Goal: Transaction & Acquisition: Purchase product/service

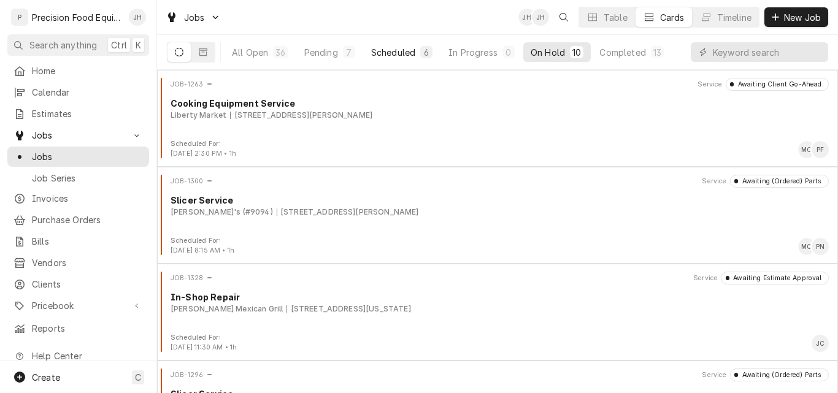
click at [406, 54] on div "Scheduled" at bounding box center [393, 52] width 44 height 13
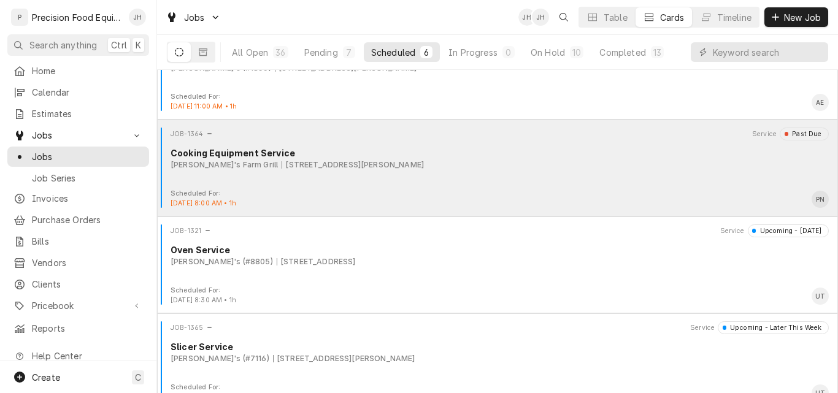
scroll to position [123, 0]
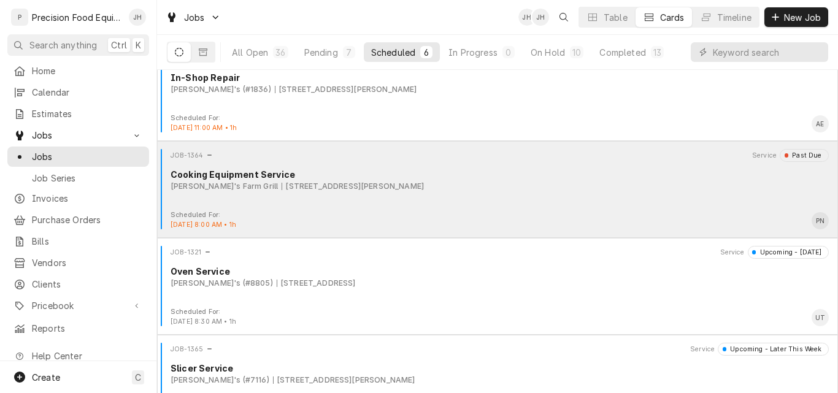
click at [498, 195] on div "JOB-1364 Service Past Due Cooking Equipment Service Joe's Farm Grill 3000 E. Ra…" at bounding box center [497, 179] width 671 height 61
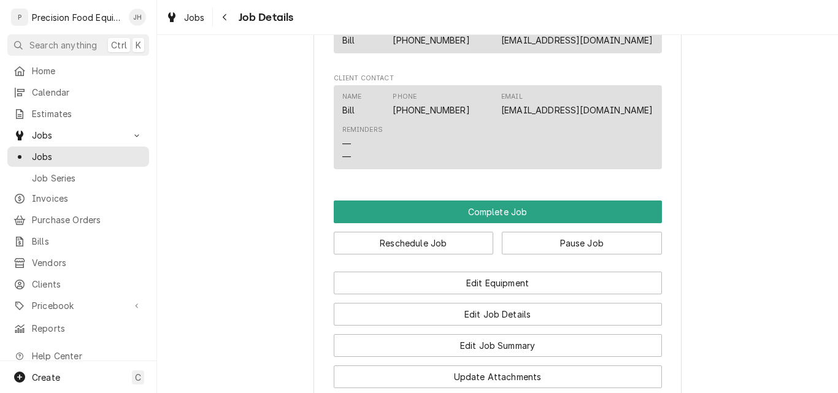
scroll to position [736, 0]
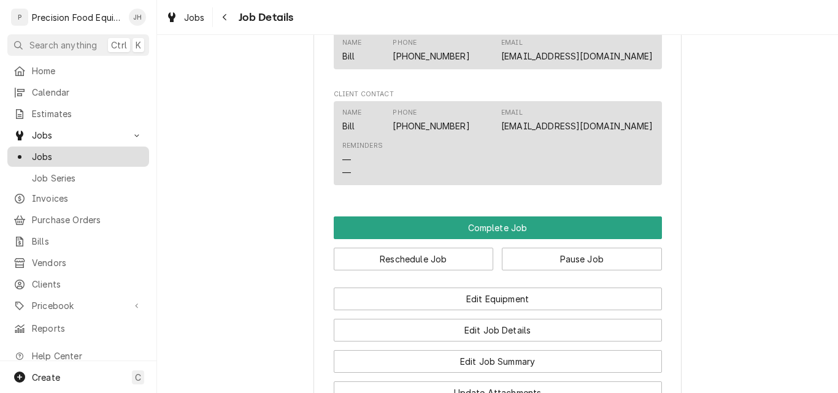
click at [88, 150] on span "Jobs" at bounding box center [87, 156] width 111 height 13
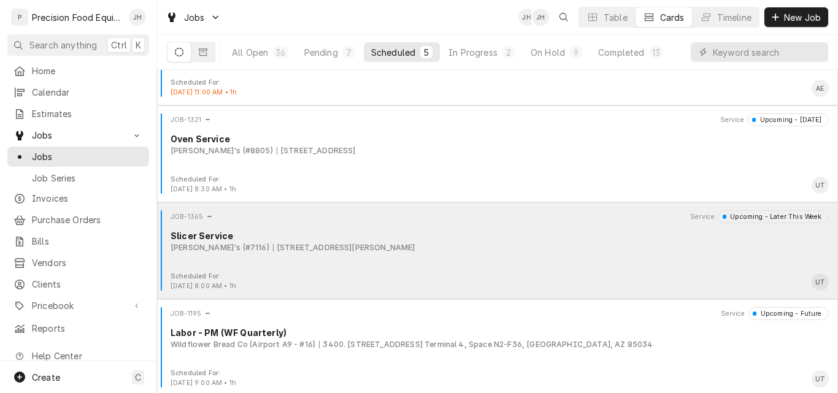
scroll to position [161, 0]
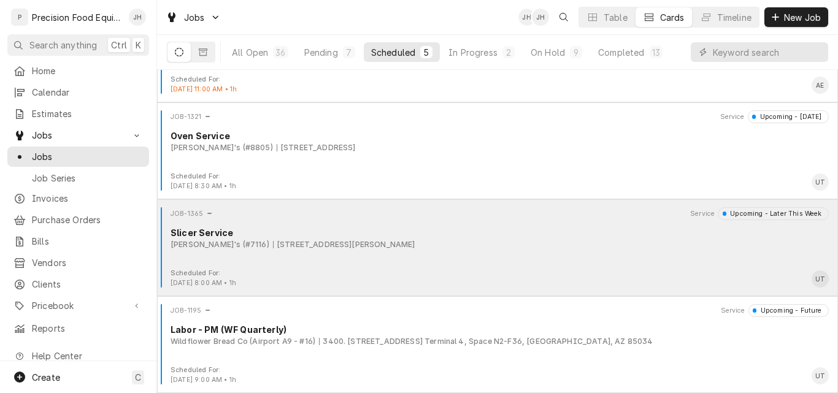
click at [510, 237] on div "Slicer Service" at bounding box center [500, 232] width 658 height 13
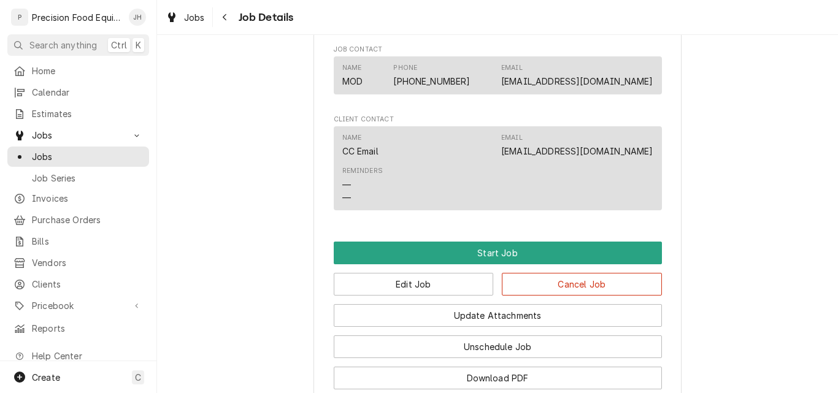
scroll to position [714, 0]
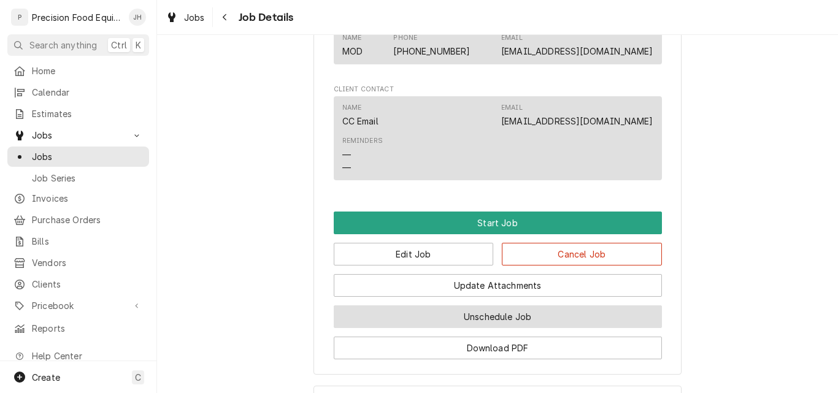
click at [450, 328] on button "Unschedule Job" at bounding box center [498, 317] width 328 height 23
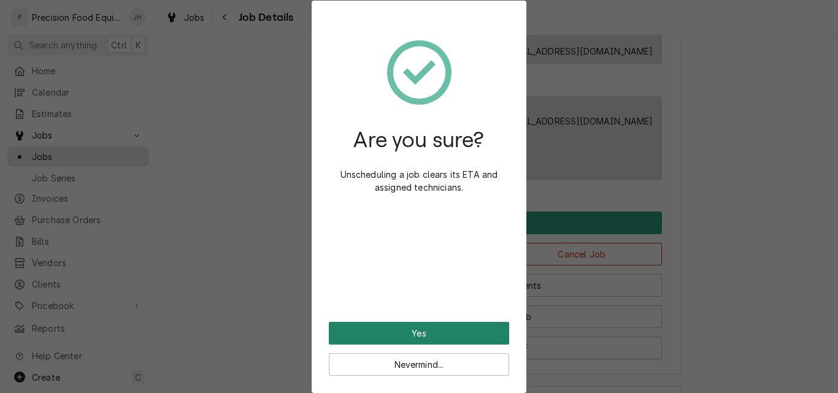
click at [405, 331] on button "Yes" at bounding box center [419, 333] width 180 height 23
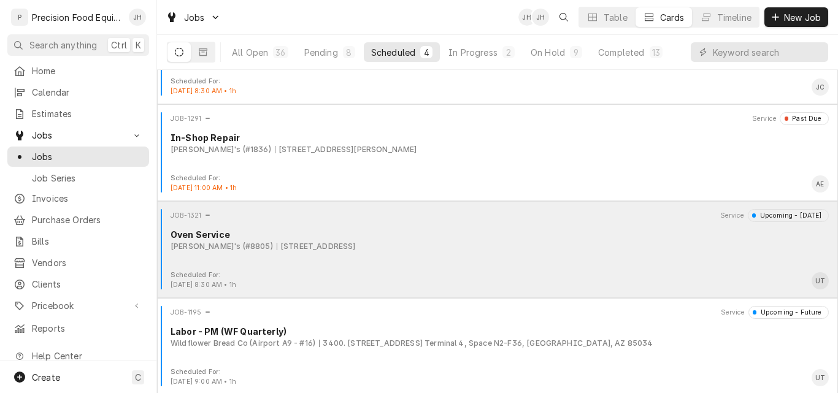
scroll to position [64, 0]
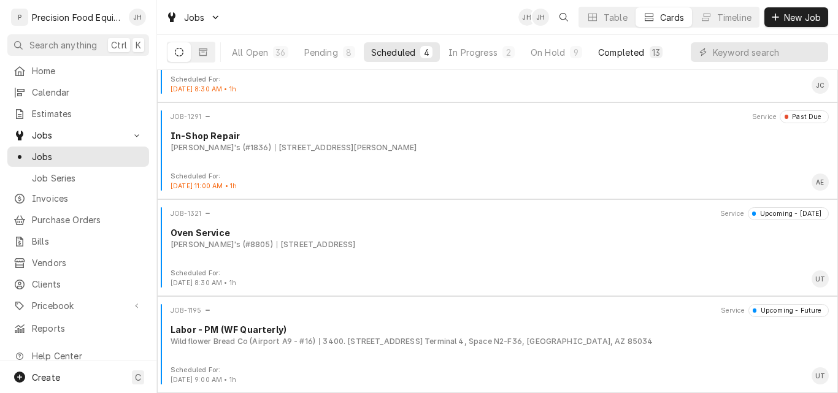
click at [609, 52] on div "Completed" at bounding box center [621, 52] width 46 height 13
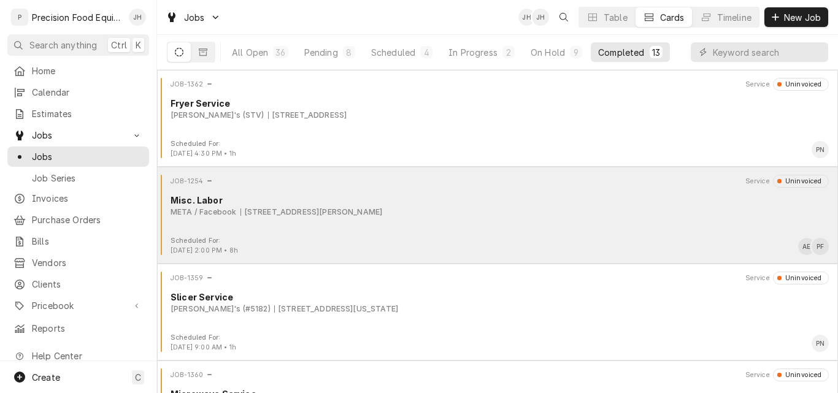
click at [462, 219] on div "JOB-1254 Service Uninvoiced Misc. Labor META / Facebook 3841 S Ellsworth Rd, Me…" at bounding box center [497, 205] width 671 height 61
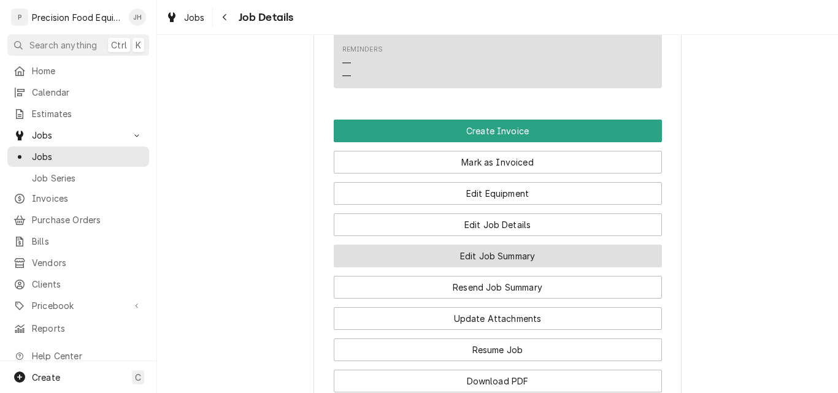
scroll to position [920, 0]
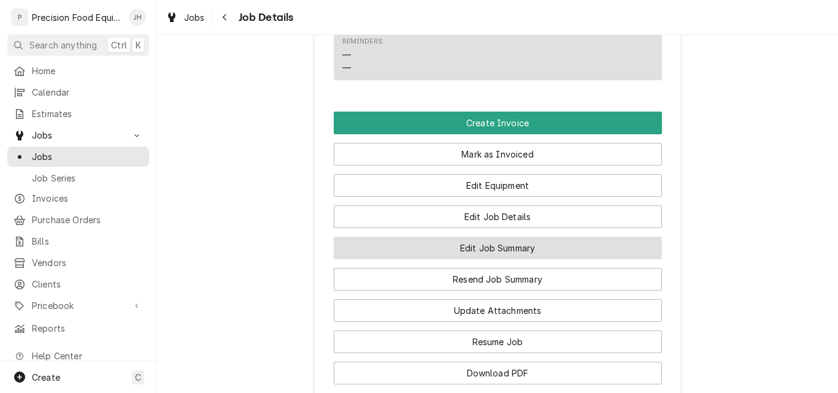
click at [499, 246] on button "Edit Job Summary" at bounding box center [498, 248] width 328 height 23
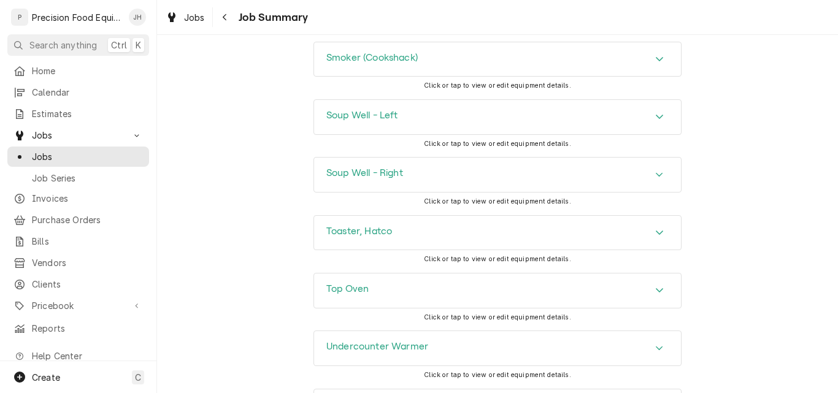
scroll to position [3425, 0]
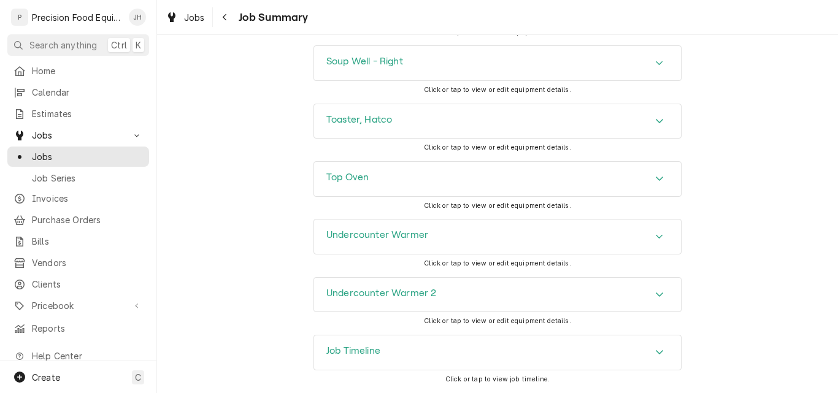
click at [445, 355] on div "Job Timeline" at bounding box center [497, 353] width 367 height 34
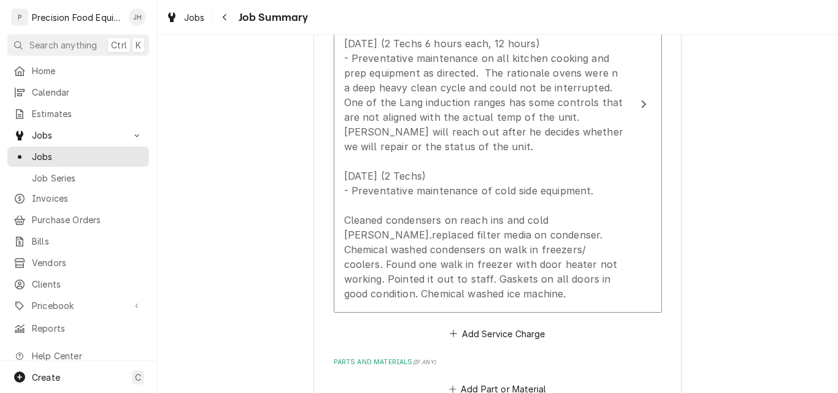
scroll to position [460, 0]
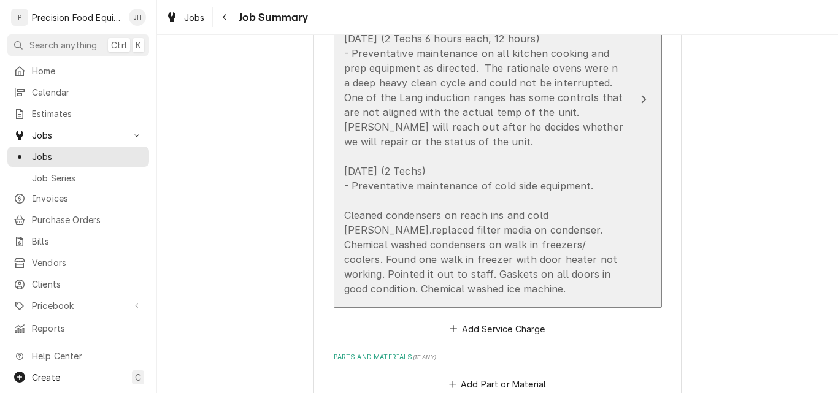
click at [599, 164] on div "08/06/25 (2 Techs 6 hours each, 12 hours) - Preventative maintenance on all kit…" at bounding box center [485, 163] width 282 height 265
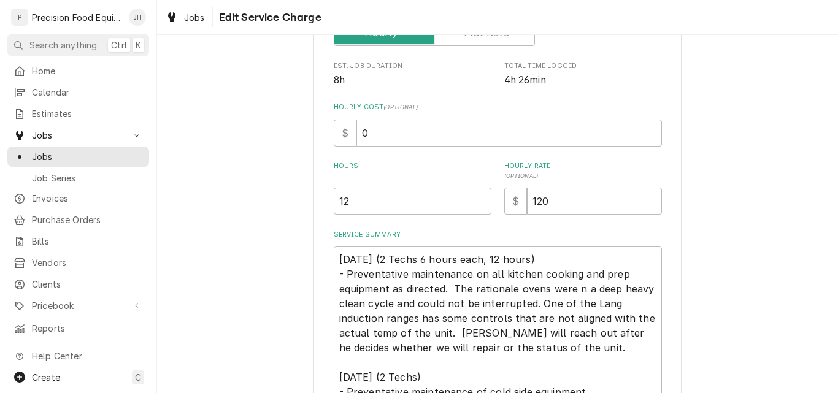
type textarea "x"
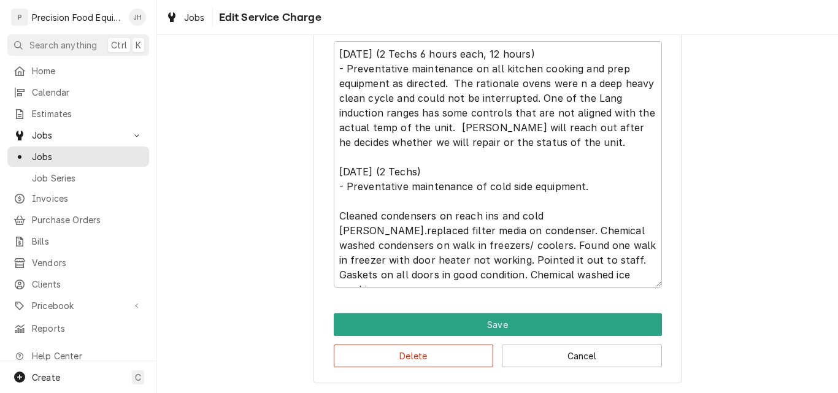
scroll to position [443, 0]
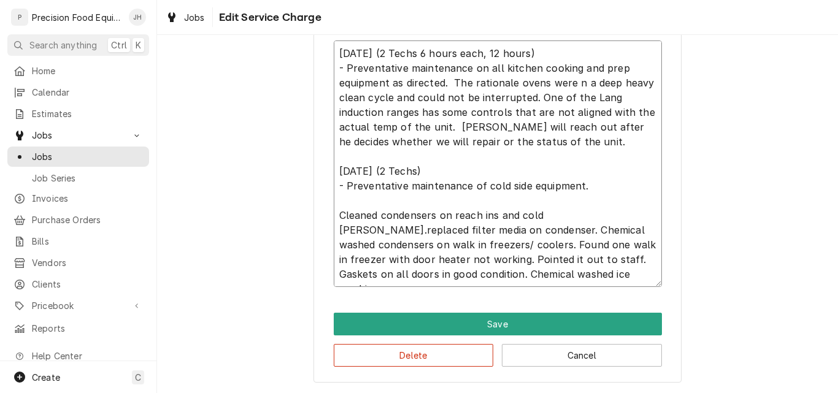
click at [420, 171] on textarea "08/06/25 (2 Techs 6 hours each, 12 hours) - Preventative maintenance on all kit…" at bounding box center [498, 163] width 328 height 247
type textarea "08/06/25 (2 Techs 6 hours each, 12 hours) - Preventative maintenance on all kit…"
type textarea "x"
type textarea "08/06/25 (2 Techs 6 hours each, 12 hours) - Preventative maintenance on all kit…"
type textarea "x"
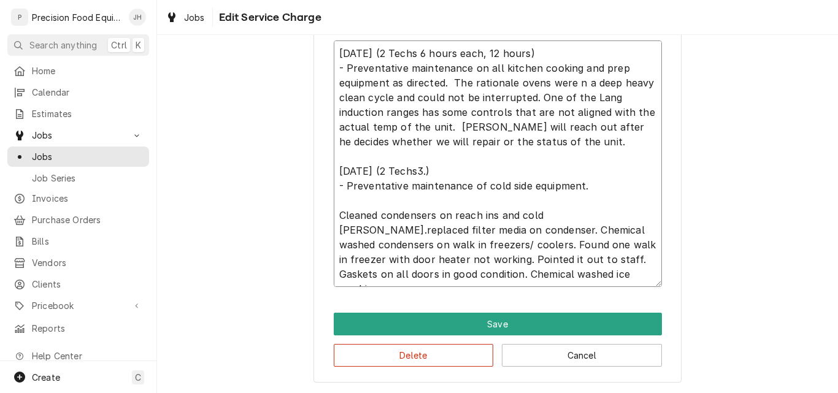
type textarea "08/06/25 (2 Techs 6 hours each, 12 hours) - Preventative maintenance on all kit…"
type textarea "x"
type textarea "08/06/25 (2 Techs 6 hours each, 12 hours) - Preventative maintenance on all kit…"
type textarea "x"
type textarea "08/06/25 (2 Techs 6 hours each, 12 hours) - Preventative maintenance on all kit…"
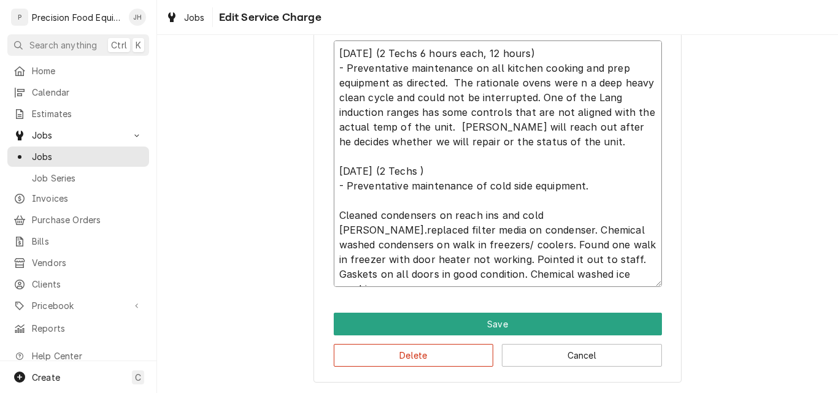
type textarea "x"
type textarea "08/06/25 (2 Techs 6 hours each, 12 hours) - Preventative maintenance on all kit…"
type textarea "x"
type textarea "08/06/25 (2 Techs 6 hours each, 12 hours) - Preventative maintenance on all kit…"
type textarea "x"
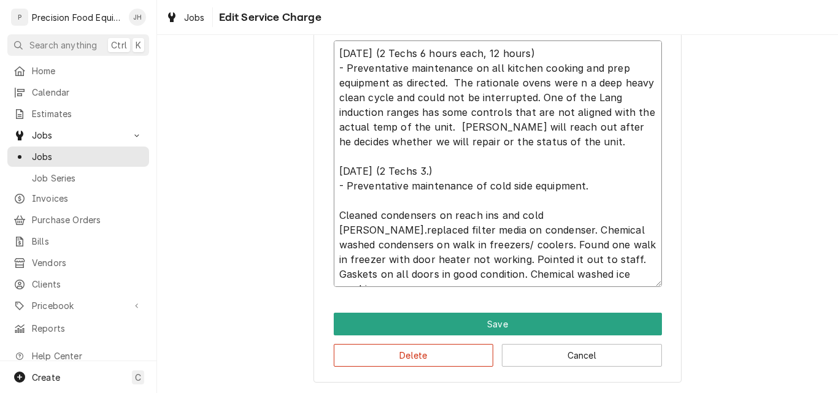
type textarea "08/06/25 (2 Techs 6 hours each, 12 hours) - Preventative maintenance on all kit…"
type textarea "x"
type textarea "08/06/25 (2 Techs 6 hours each, 12 hours) - Preventative maintenance on all kit…"
type textarea "x"
type textarea "08/06/25 (2 Techs 6 hours each, 12 hours) - Preventative maintenance on all kit…"
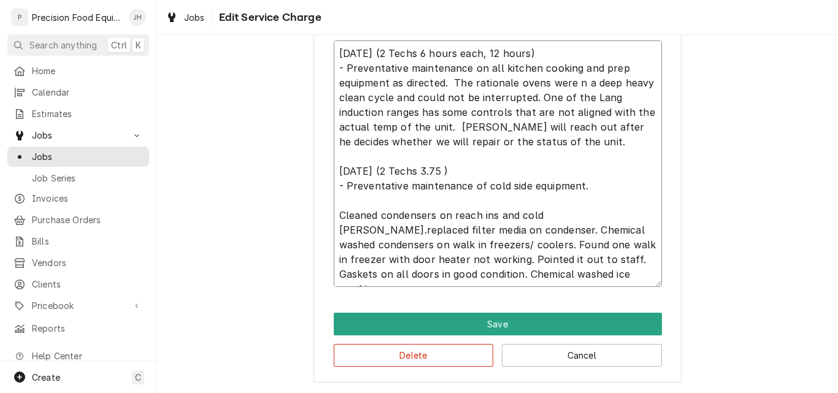
type textarea "x"
type textarea "08/06/25 (2 Techs 6 hours each, 12 hours) - Preventative maintenance on all kit…"
type textarea "x"
type textarea "08/06/25 (2 Techs 6 hours each, 12 hours) - Preventative maintenance on all kit…"
type textarea "x"
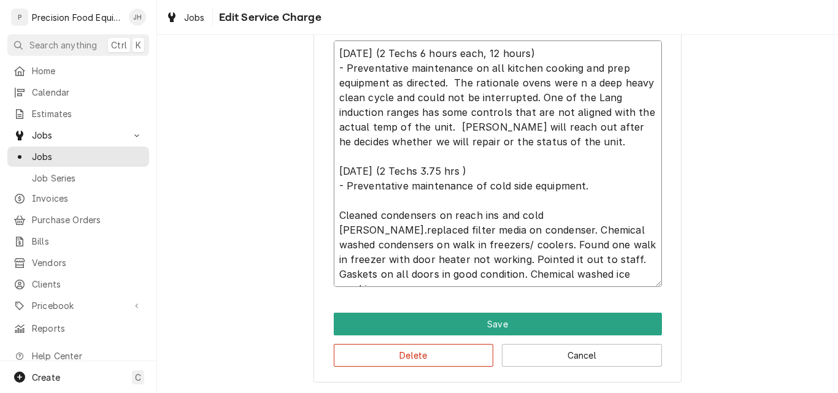
type textarea "08/06/25 (2 Techs 6 hours each, 12 hours) - Preventative maintenance on all kit…"
type textarea "x"
type textarea "08/06/25 (2 Techs 6 hours each, 12 hours) - Preventative maintenance on all kit…"
type textarea "x"
type textarea "08/06/25 (2 Techs 6 hours each, 12 hours) - Preventative maintenance on all kit…"
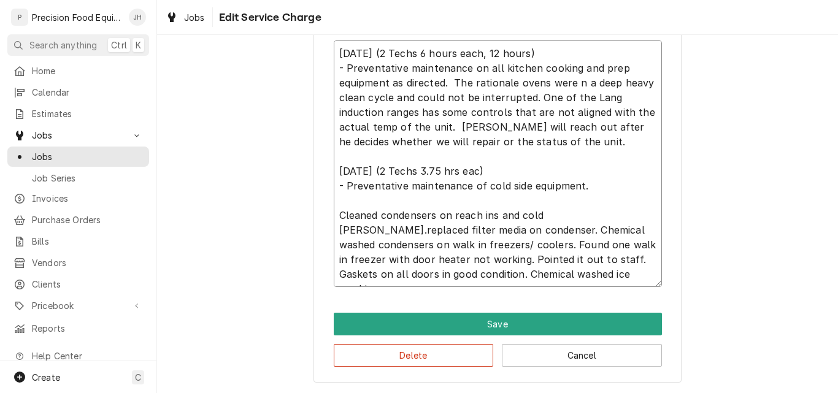
type textarea "x"
type textarea "08/06/25 (2 Techs 6 hours each, 12 hours) - Preventative maintenance on all kit…"
type textarea "x"
type textarea "08/06/25 (2 Techs 6 hours each, 12 hours) - Preventative maintenance on all kit…"
type textarea "x"
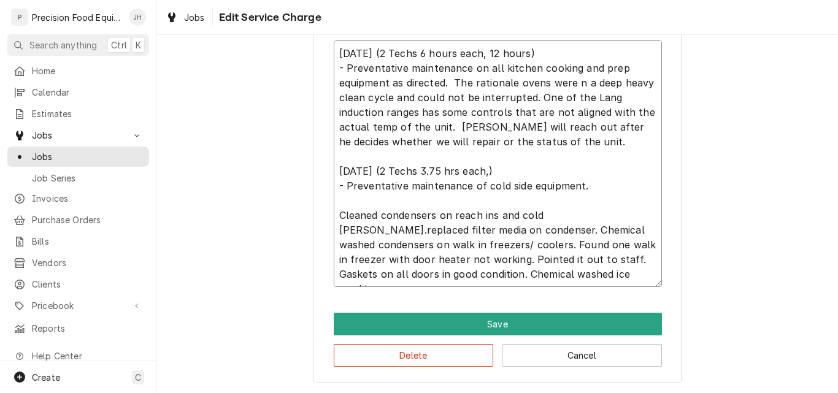
type textarea "08/06/25 (2 Techs 6 hours each, 12 hours) - Preventative maintenance on all kit…"
type textarea "x"
type textarea "08/06/25 (2 Techs 6 hours each, 12 hours) - Preventative maintenance on all kit…"
type textarea "x"
type textarea "08/06/25 (2 Techs 6 hours each, 12 hours) - Preventative maintenance on all kit…"
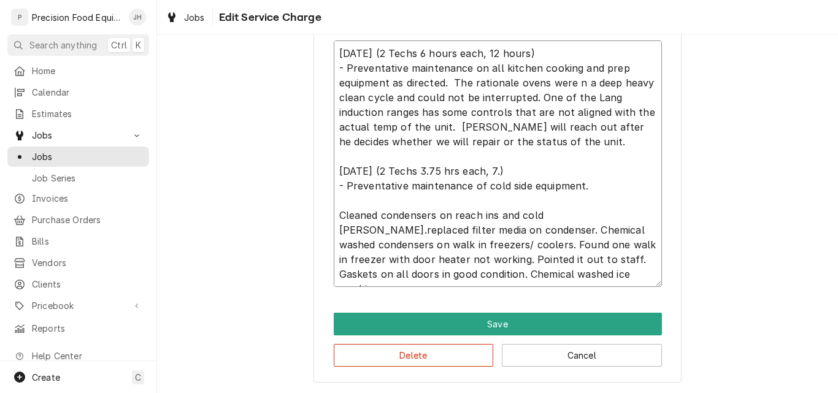
type textarea "x"
type textarea "08/06/25 (2 Techs 6 hours each, 12 hours) - Preventative maintenance on all kit…"
type textarea "x"
type textarea "08/06/25 (2 Techs 6 hours each, 12 hours) - Preventative maintenance on all kit…"
type textarea "x"
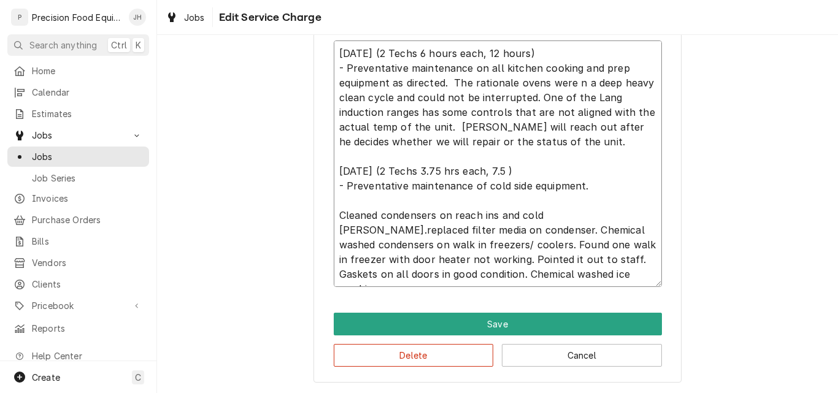
type textarea "08/06/25 (2 Techs 6 hours each, 12 hours) - Preventative maintenance on all kit…"
type textarea "x"
type textarea "08/06/25 (2 Techs 6 hours each, 12 hours) - Preventative maintenance on all kit…"
type textarea "x"
type textarea "08/06/25 (2 Techs 6 hours each, 12 hours) - Preventative maintenance on all kit…"
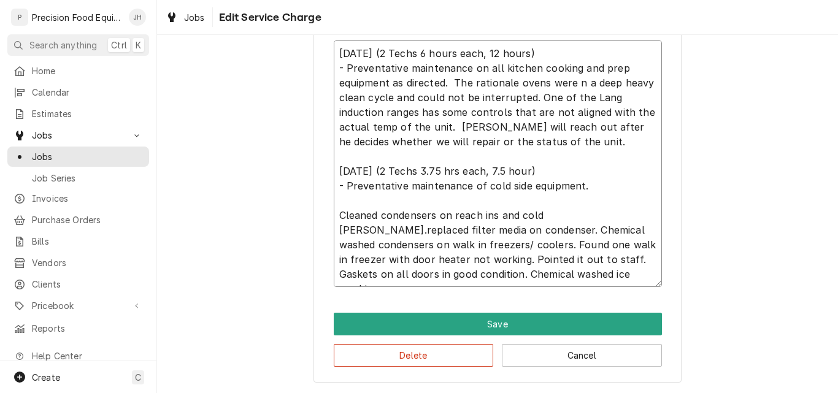
type textarea "x"
type textarea "08/06/25 (2 Techs 6 hours each, 12 hours) - Preventative maintenance on all kit…"
drag, startPoint x: 424, startPoint y: 172, endPoint x: 507, endPoint y: 172, distance: 82.8
click at [507, 172] on textarea "08/06/25 (2 Techs 6 hours each, 12 hours) - Preventative maintenance on all kit…" at bounding box center [498, 163] width 328 height 247
type textarea "x"
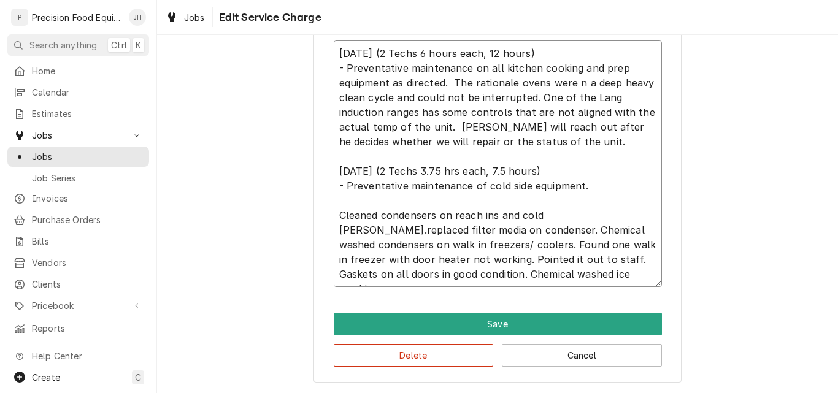
type textarea "08/06/25 (2 Techs 6 hours each, 12 hours) - Preventative maintenance on all kit…"
type textarea "x"
type textarea "08/06/25 (2 Techs 6 hours each, 12 hours) - Preventative maintenance on all kit…"
type textarea "x"
type textarea "08/06/25 (2 Techs 6 hours each, 12 hours) - Preventative maintenance on all kit…"
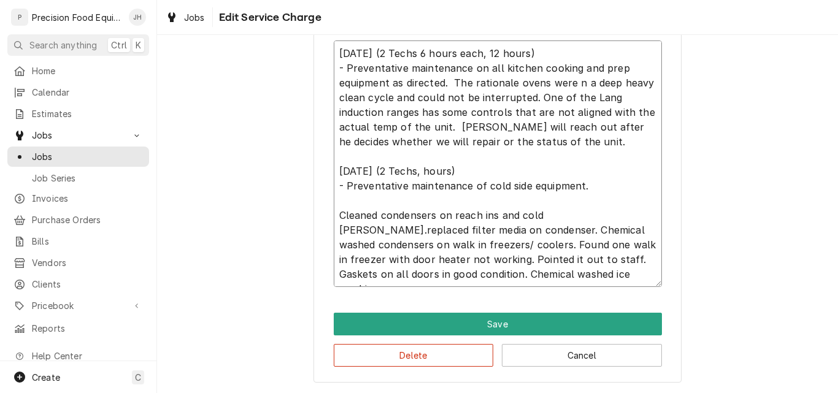
type textarea "x"
type textarea "08/06/25 (2 Techs 6 hours each, 12 hours) - Preventative maintenance on all kit…"
type textarea "x"
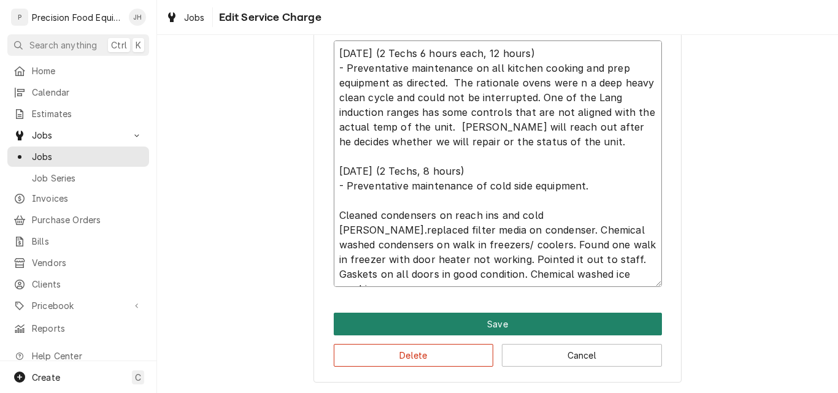
type textarea "08/06/25 (2 Techs 6 hours each, 12 hours) - Preventative maintenance on all kit…"
click at [528, 320] on button "Save" at bounding box center [498, 324] width 328 height 23
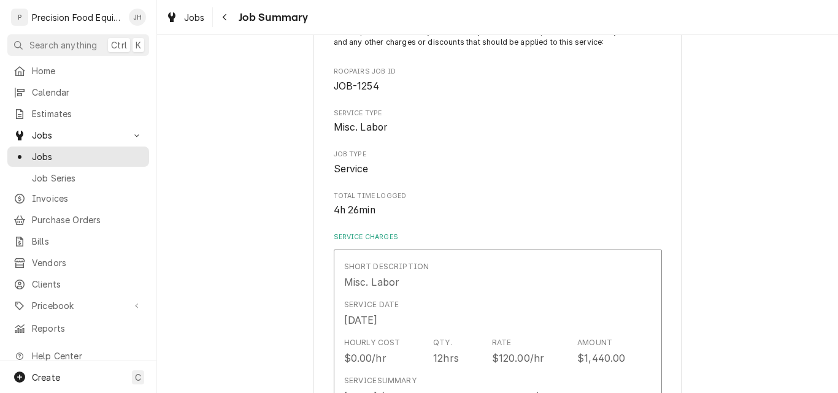
scroll to position [214, 0]
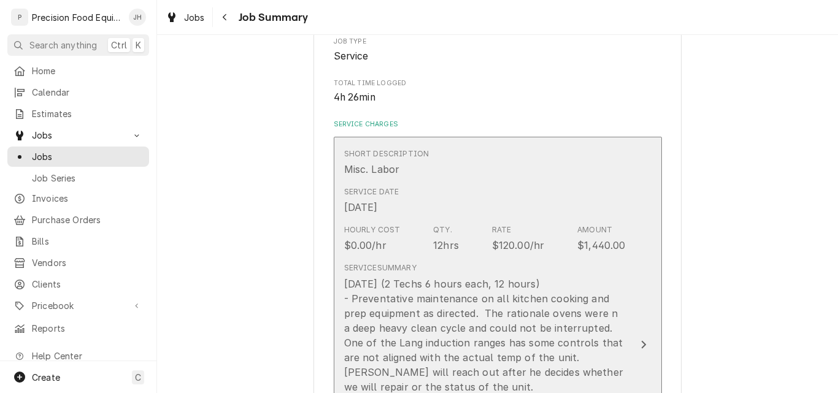
click at [499, 194] on div "Service Date Aug 6, 2025" at bounding box center [485, 201] width 282 height 38
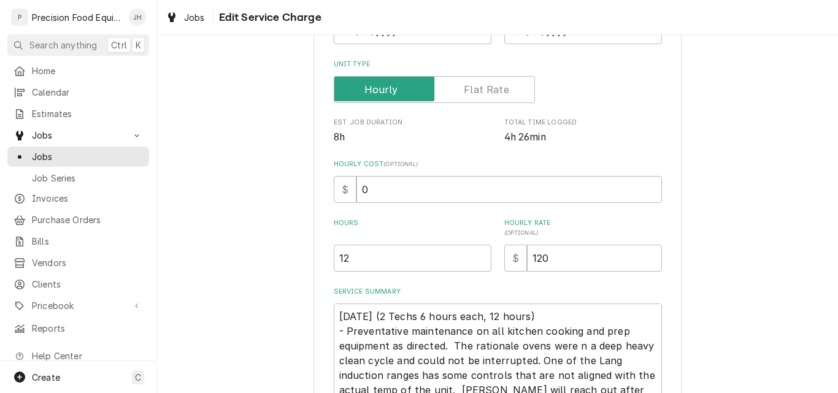
scroll to position [184, 0]
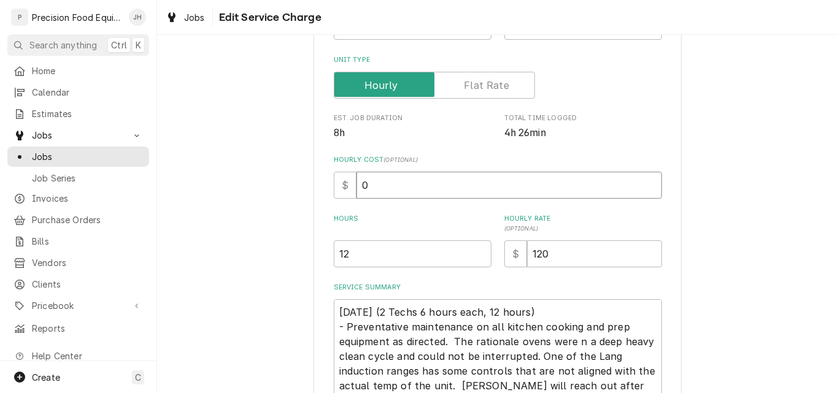
drag, startPoint x: 374, startPoint y: 191, endPoint x: 351, endPoint y: 190, distance: 22.7
click at [356, 190] on input "0" at bounding box center [509, 185] width 306 height 27
type textarea "x"
type input "6"
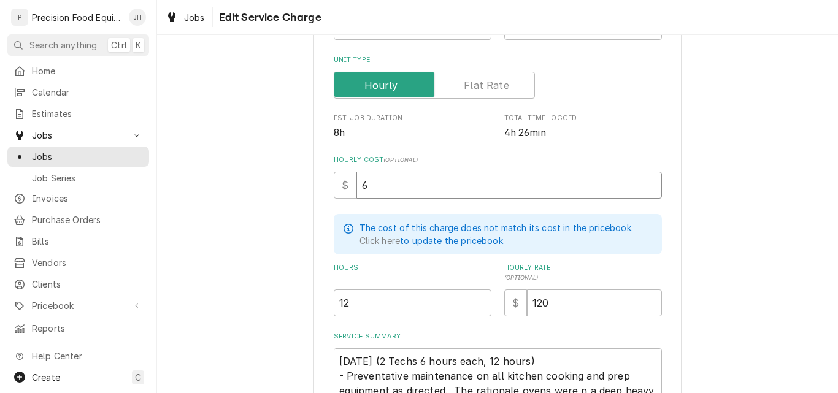
type textarea "x"
type input "60"
type textarea "x"
type input "2"
type textarea "x"
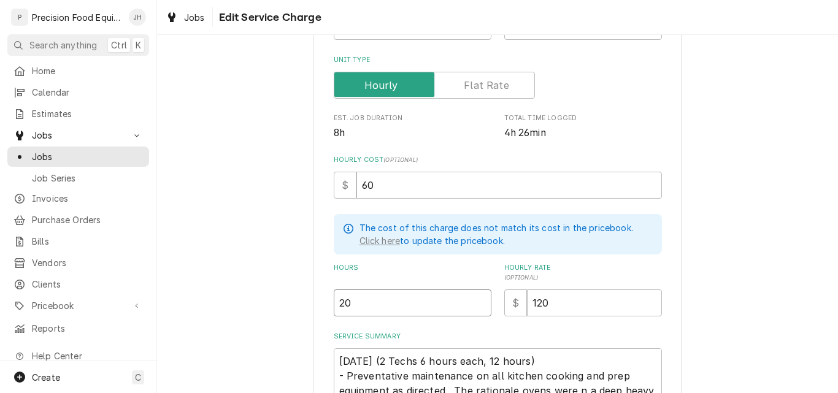
type input "20"
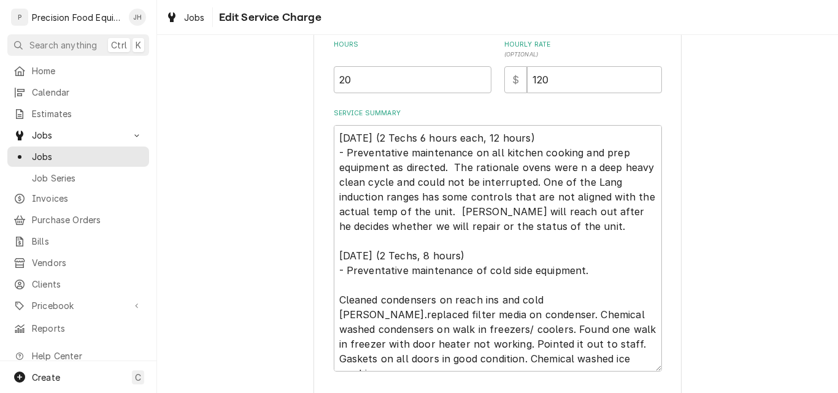
scroll to position [491, 0]
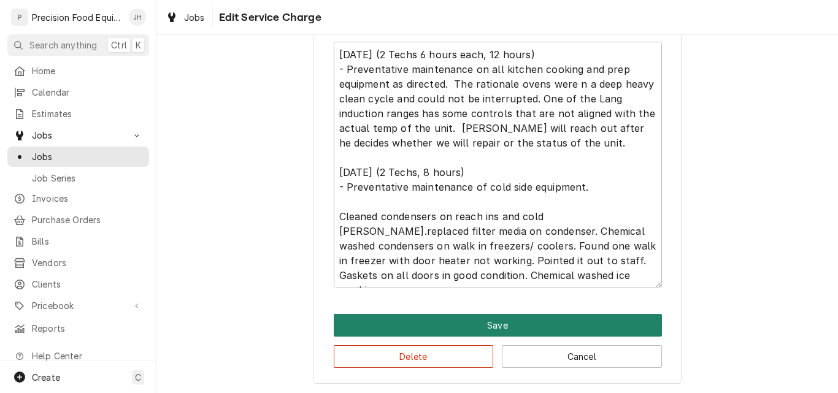
click at [502, 323] on button "Save" at bounding box center [498, 325] width 328 height 23
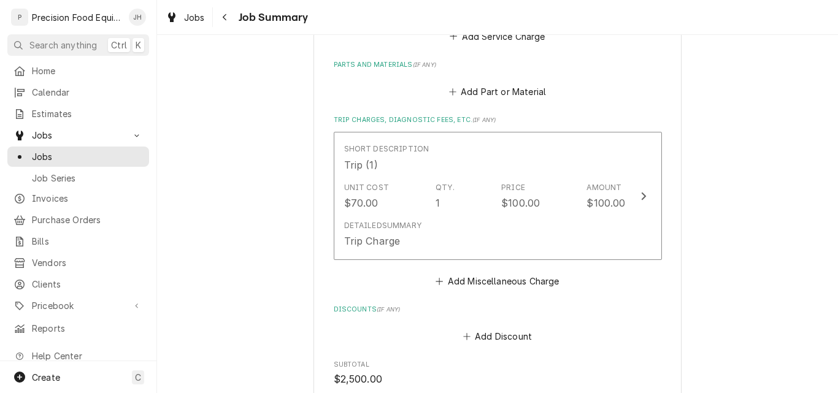
scroll to position [766, 0]
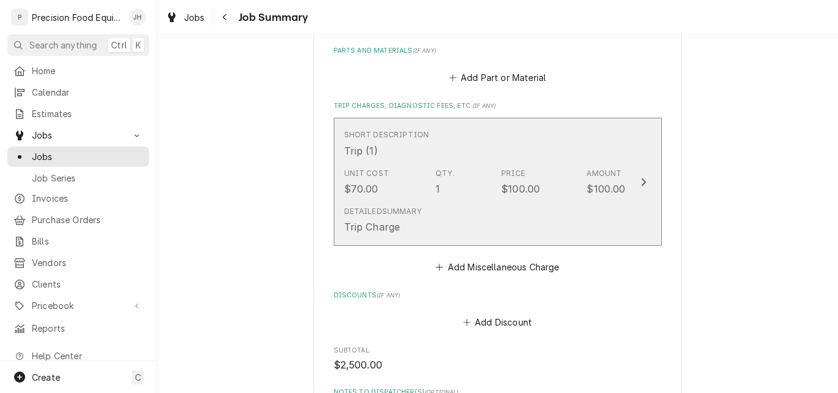
click at [504, 217] on div "Detailed Summary Trip Charge" at bounding box center [485, 220] width 282 height 38
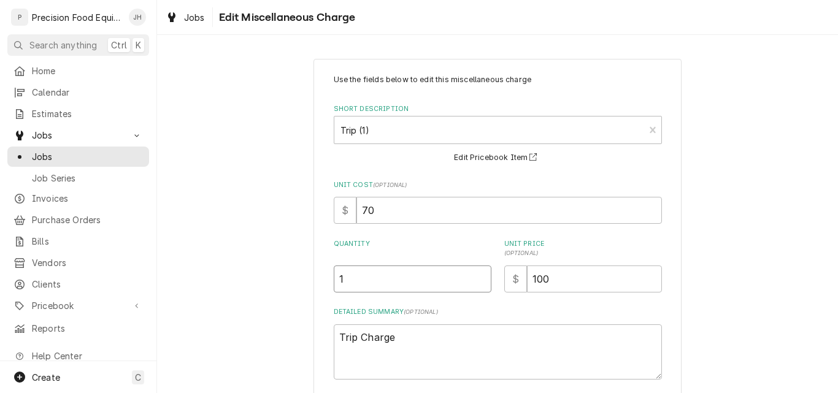
drag, startPoint x: 343, startPoint y: 276, endPoint x: 333, endPoint y: 282, distance: 11.6
click at [334, 282] on input "1" at bounding box center [413, 279] width 158 height 27
type textarea "x"
type input "2"
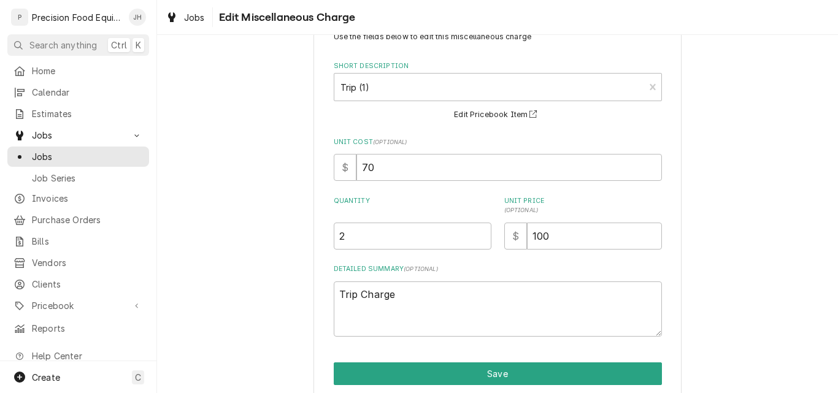
scroll to position [93, 0]
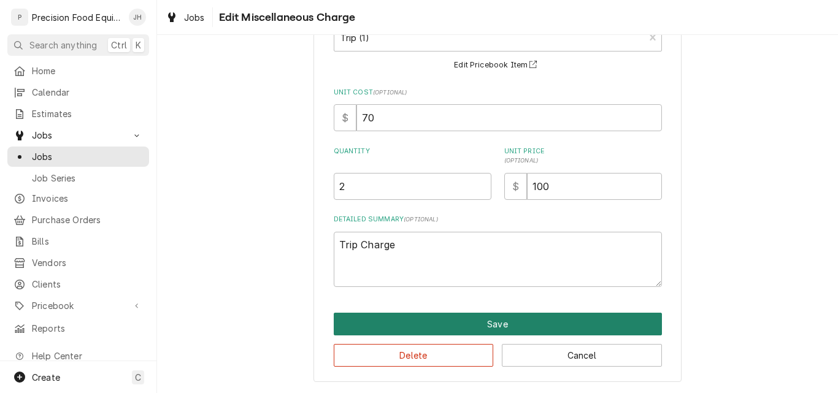
click at [448, 325] on button "Save" at bounding box center [498, 324] width 328 height 23
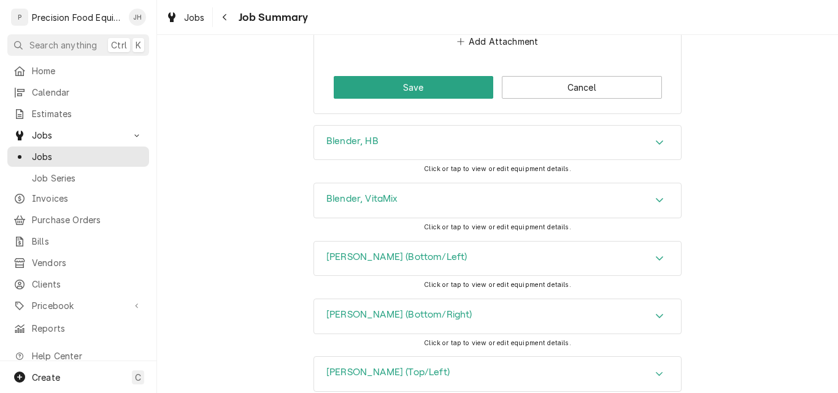
scroll to position [1225, 0]
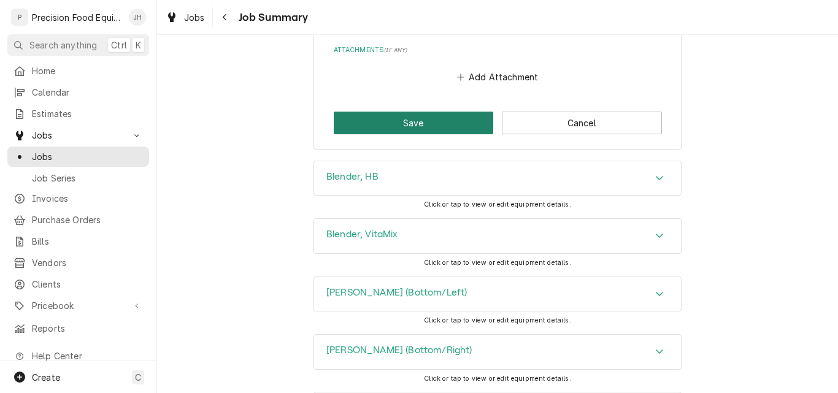
click at [415, 128] on button "Save" at bounding box center [414, 123] width 160 height 23
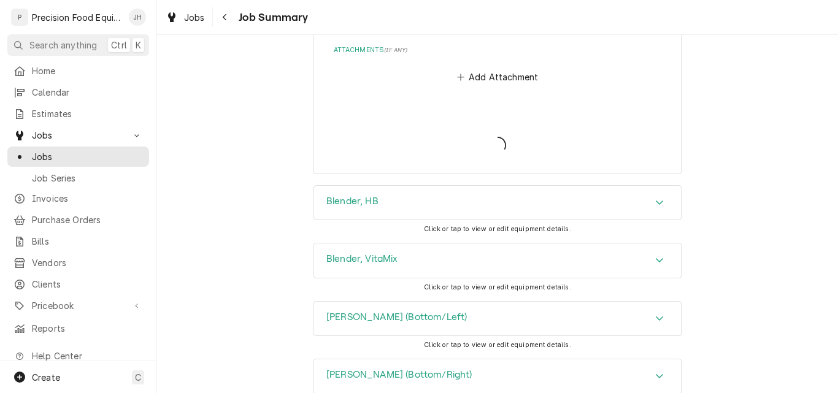
type textarea "x"
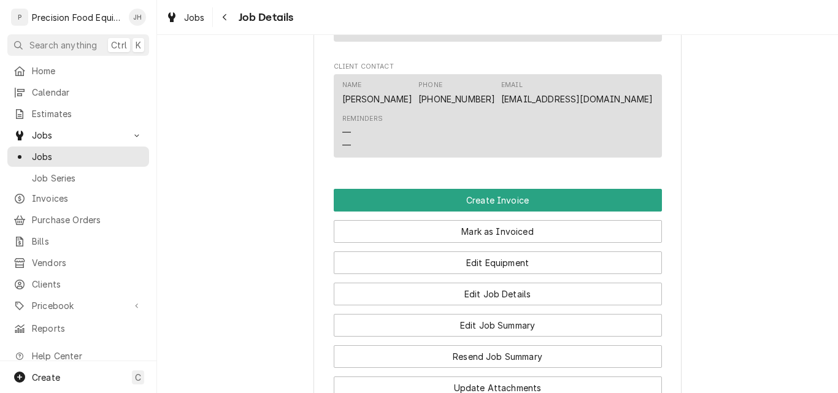
scroll to position [859, 0]
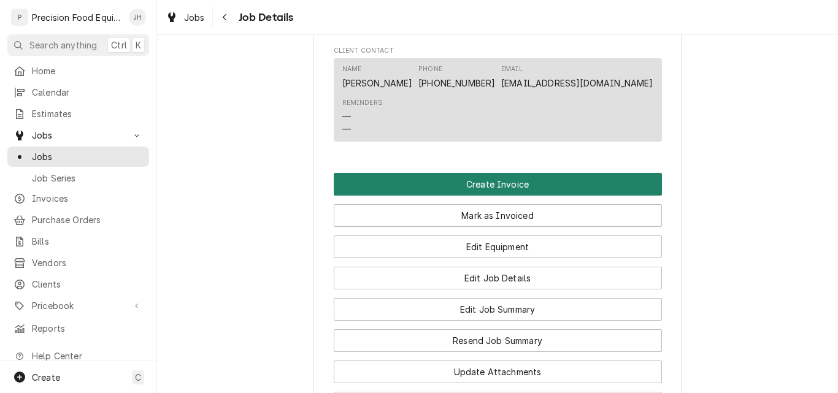
click at [475, 185] on button "Create Invoice" at bounding box center [498, 184] width 328 height 23
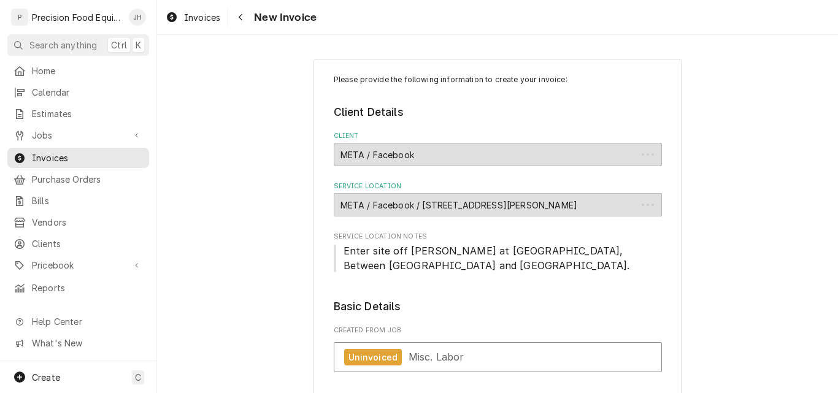
type textarea "x"
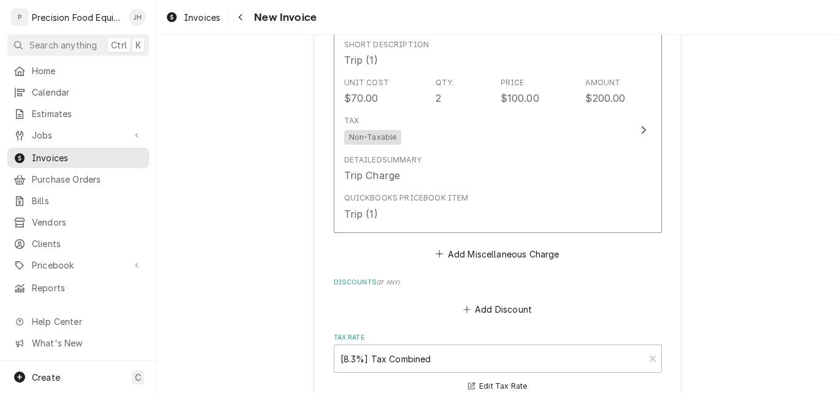
scroll to position [1779, 0]
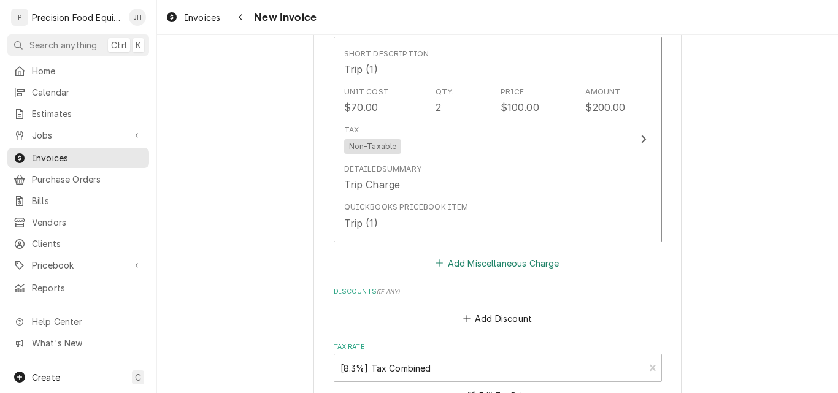
click at [525, 255] on button "Add Miscellaneous Charge" at bounding box center [498, 263] width 128 height 17
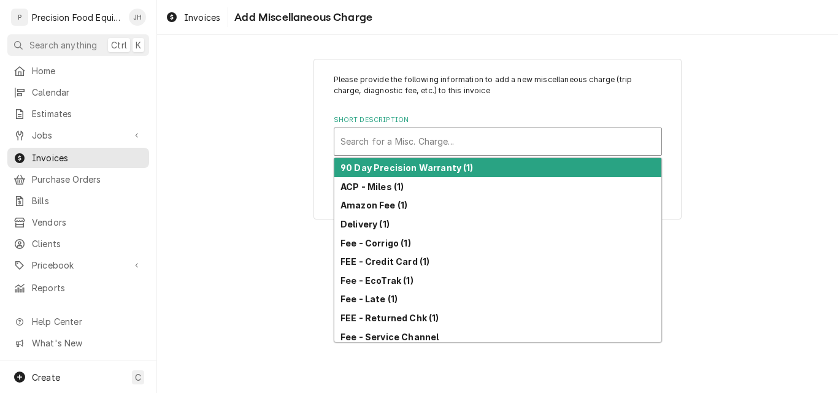
click at [400, 142] on div "Short Description" at bounding box center [498, 142] width 315 height 22
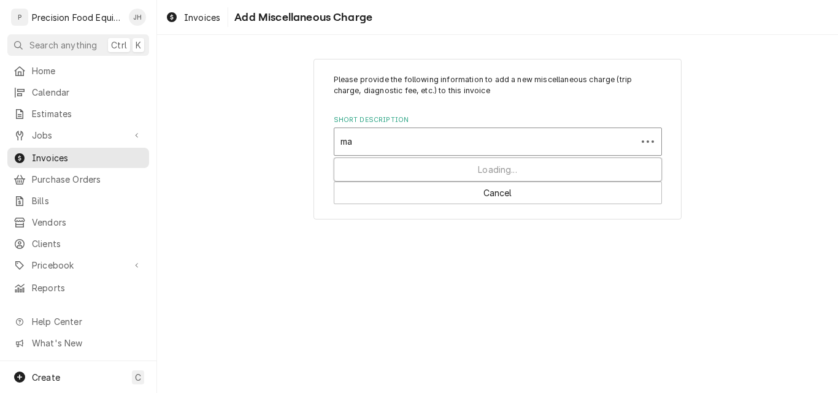
type input "mat"
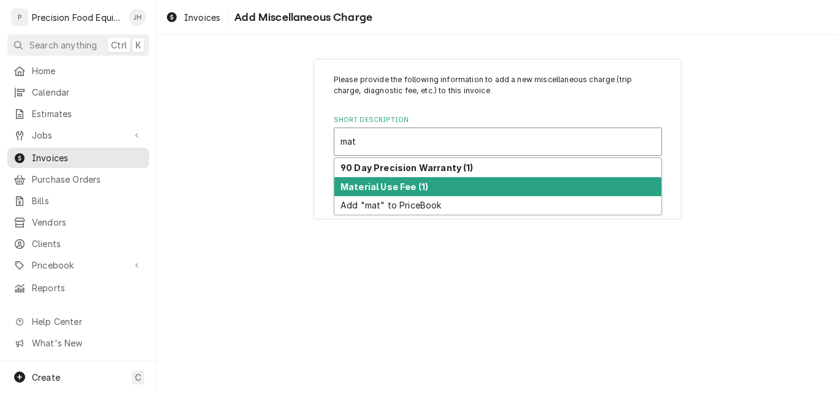
click at [395, 184] on strong "Material Use Fee (1)" at bounding box center [385, 187] width 88 height 10
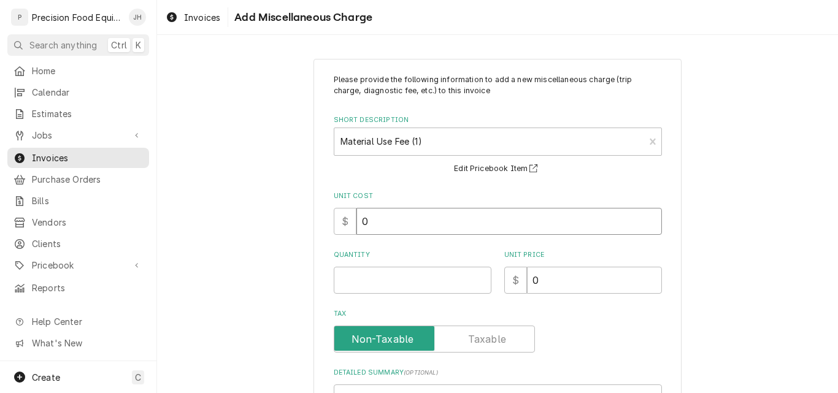
drag, startPoint x: 370, startPoint y: 222, endPoint x: 342, endPoint y: 223, distance: 27.6
click at [342, 223] on div "$ 0" at bounding box center [498, 221] width 328 height 27
click at [339, 278] on input "Quantity" at bounding box center [413, 280] width 158 height 27
type textarea "x"
type input "1"
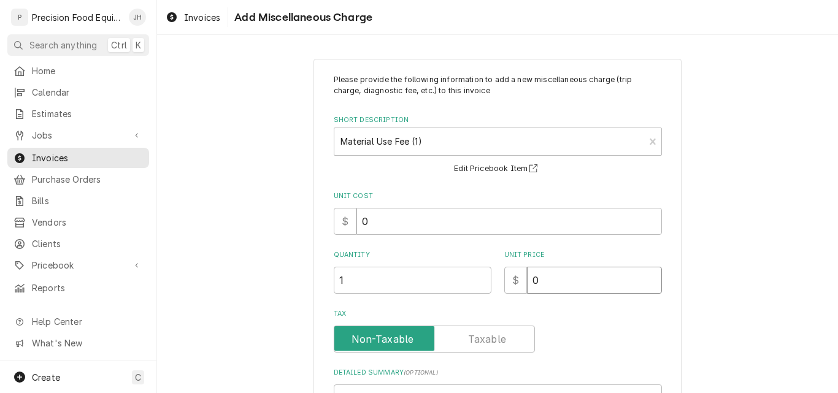
type textarea "x"
type input "1"
type textarea "x"
type input "12"
type textarea "x"
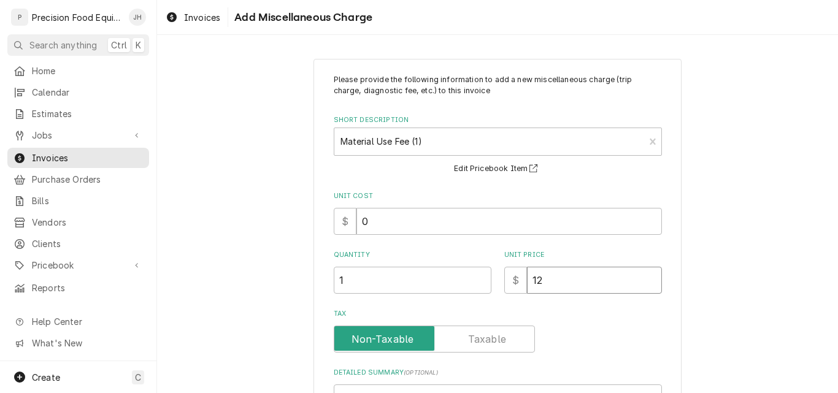
type input "120"
type textarea "x"
type input "12"
type textarea "x"
type input "125"
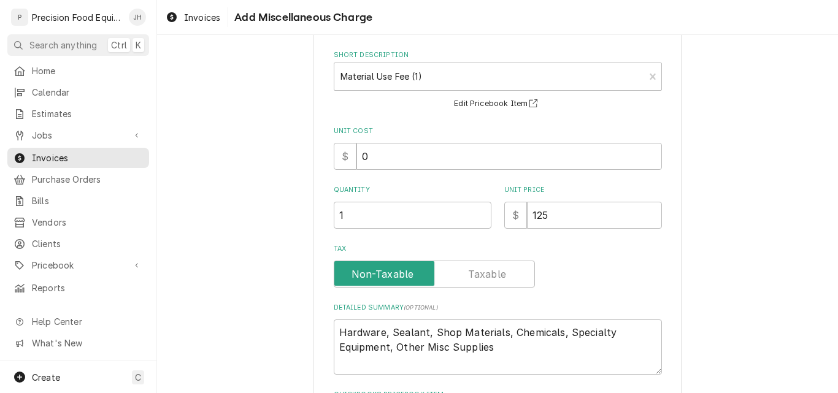
scroll to position [178, 0]
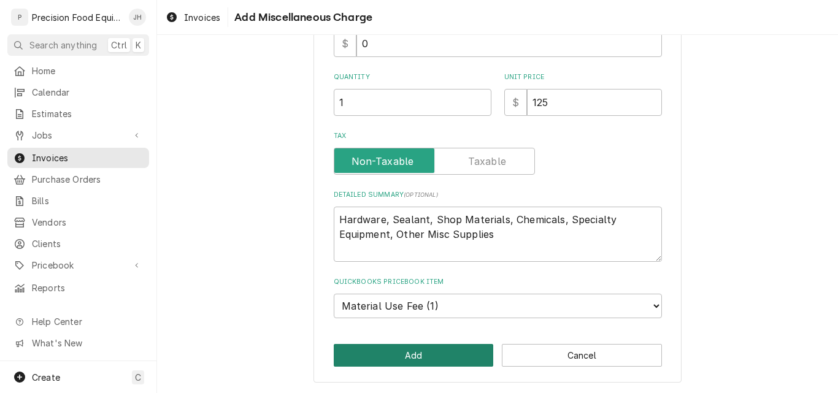
click at [404, 355] on button "Add" at bounding box center [414, 355] width 160 height 23
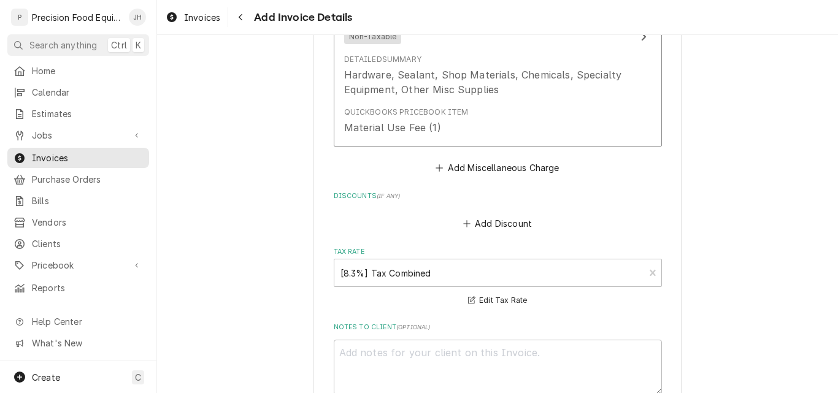
scroll to position [2402, 0]
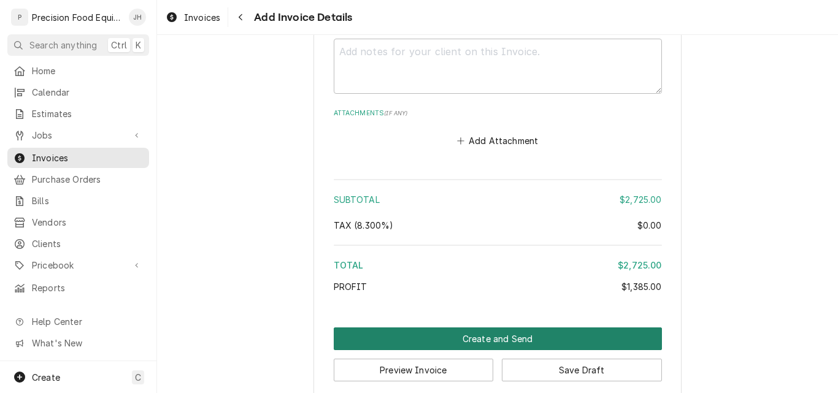
click at [482, 328] on button "Create and Send" at bounding box center [498, 339] width 328 height 23
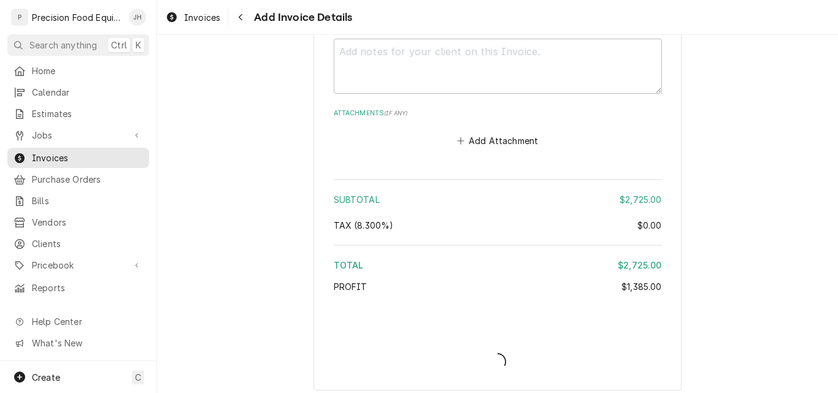
scroll to position [2395, 0]
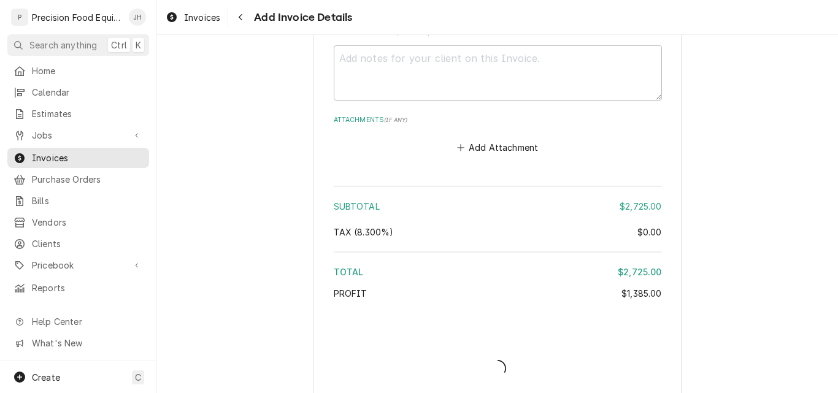
type textarea "x"
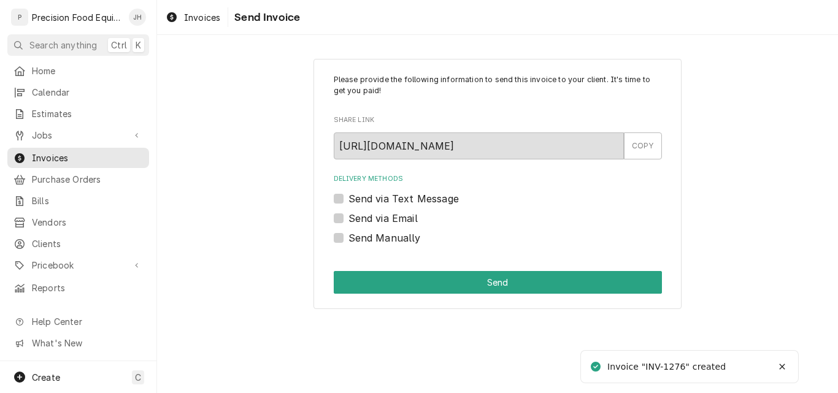
click at [370, 202] on label "Send via Text Message" at bounding box center [403, 198] width 110 height 15
click at [370, 202] on input "Send via Text Message" at bounding box center [512, 204] width 328 height 27
checkbox input "true"
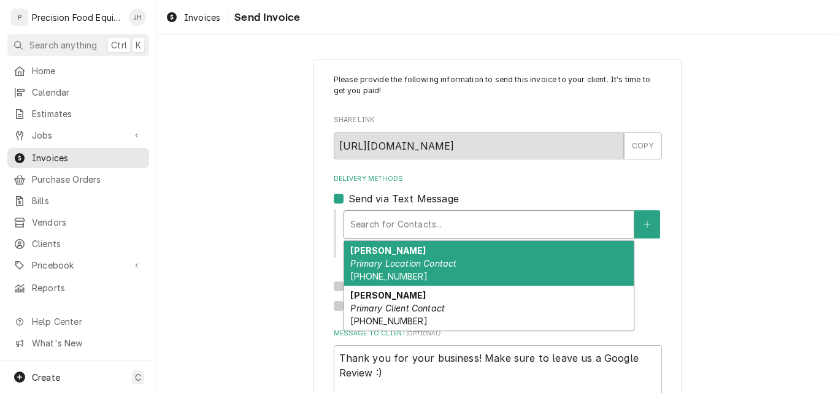
click at [367, 229] on div "Delivery Methods" at bounding box center [488, 225] width 277 height 22
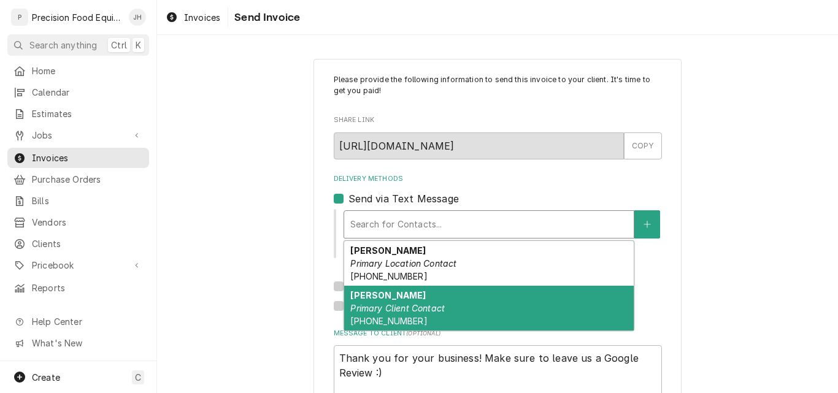
click at [385, 302] on div "Todd Wilson Primary Client Contact (515) 777-8212" at bounding box center [489, 308] width 290 height 45
type textarea "x"
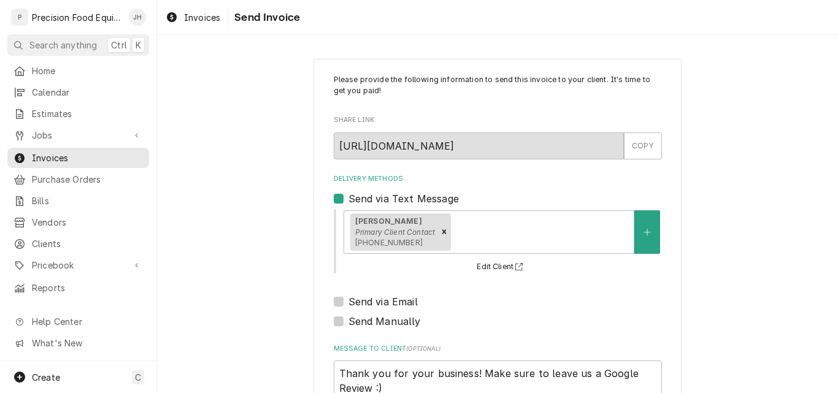
click at [348, 302] on label "Send via Email" at bounding box center [382, 302] width 69 height 15
click at [348, 302] on input "Send via Email" at bounding box center [512, 308] width 328 height 27
checkbox input "true"
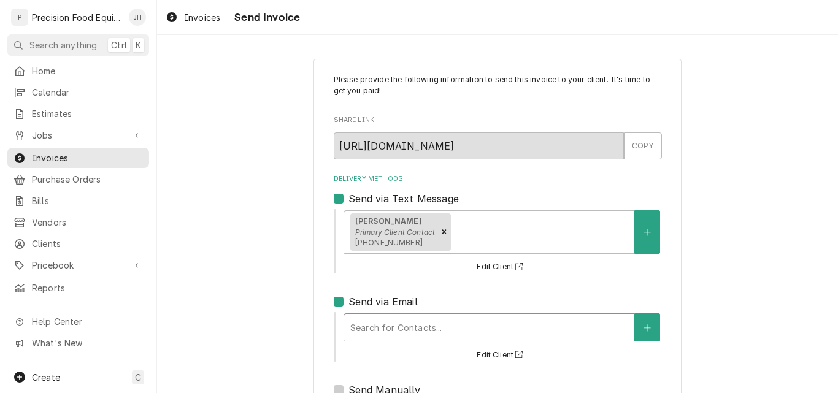
click at [375, 323] on div "Delivery Methods" at bounding box center [488, 328] width 277 height 22
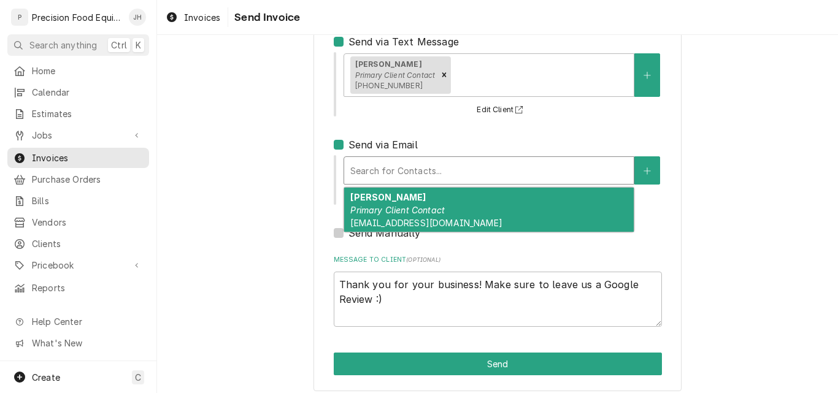
scroll to position [166, 0]
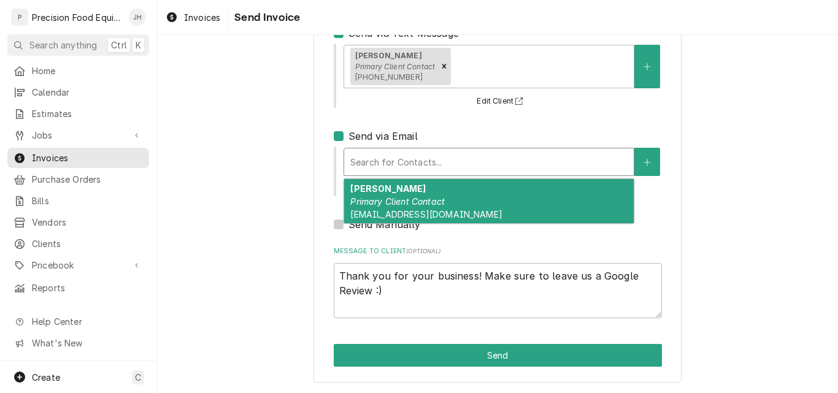
click at [436, 207] on div "Todd Wilson Primary Client Contact toddw@cleaningconnection.net" at bounding box center [489, 201] width 290 height 45
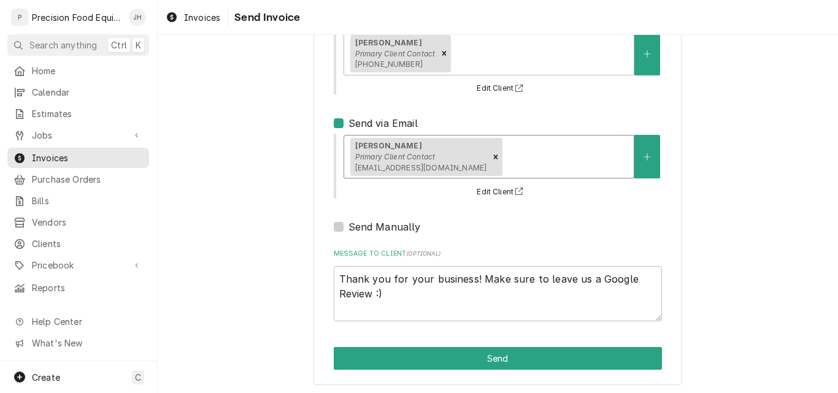
scroll to position [182, 0]
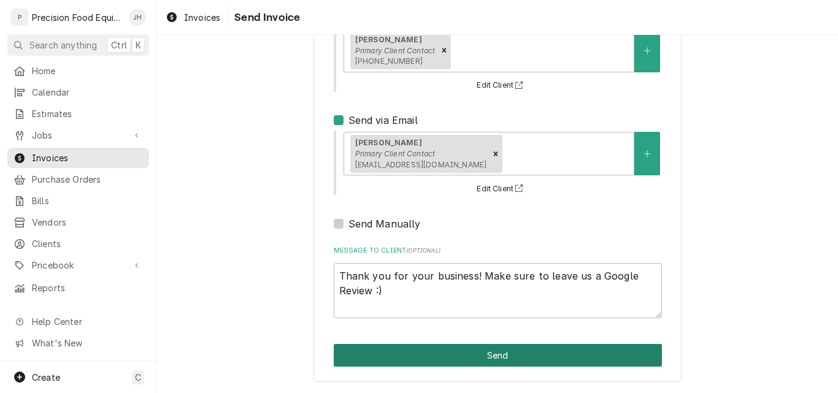
click at [502, 357] on button "Send" at bounding box center [498, 355] width 328 height 23
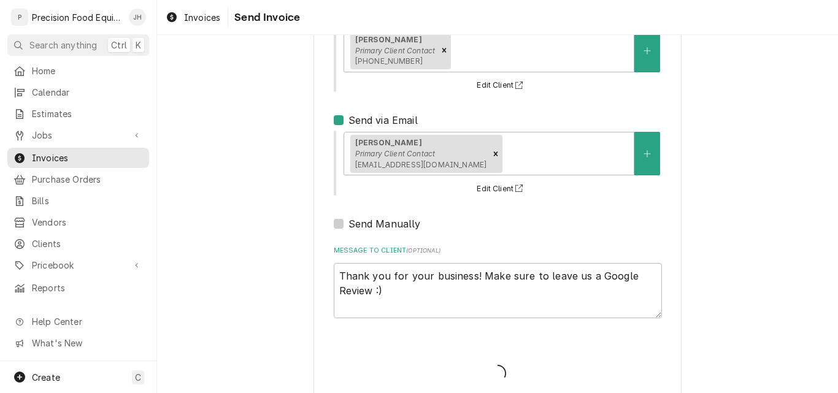
type textarea "x"
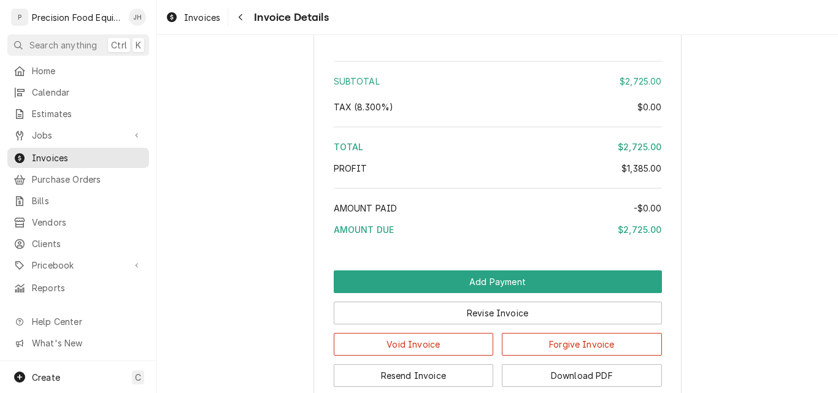
scroll to position [1738, 0]
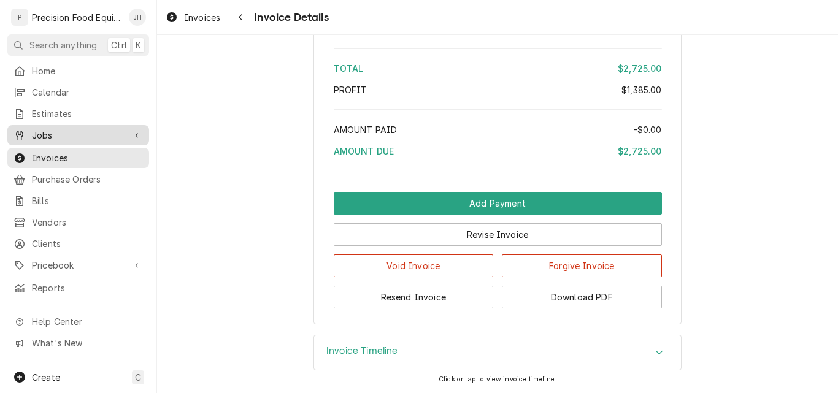
click at [52, 131] on span "Jobs" at bounding box center [78, 135] width 93 height 13
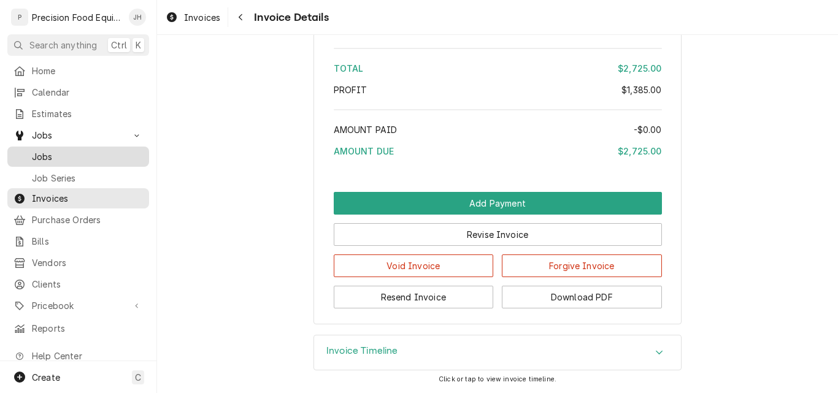
click at [47, 153] on span "Jobs" at bounding box center [87, 156] width 111 height 13
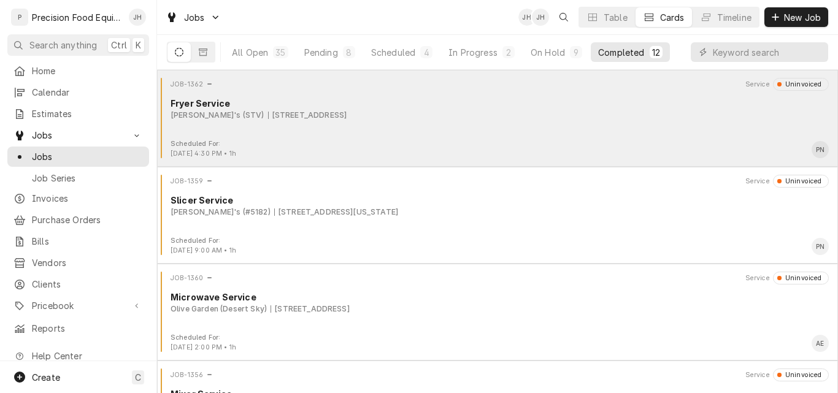
click at [491, 120] on div "Zaxby's (STV) [STREET_ADDRESS]" at bounding box center [500, 115] width 658 height 11
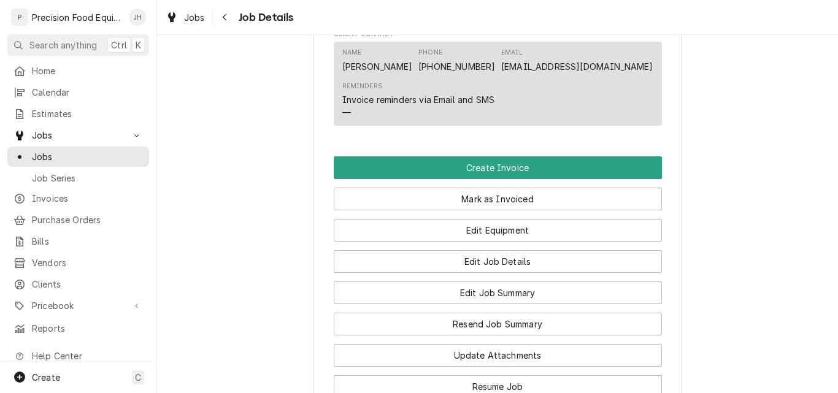
scroll to position [859, 0]
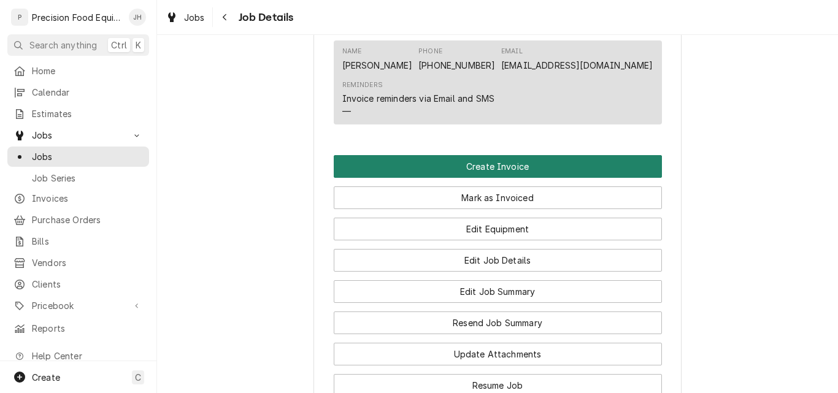
click at [483, 178] on button "Create Invoice" at bounding box center [498, 166] width 328 height 23
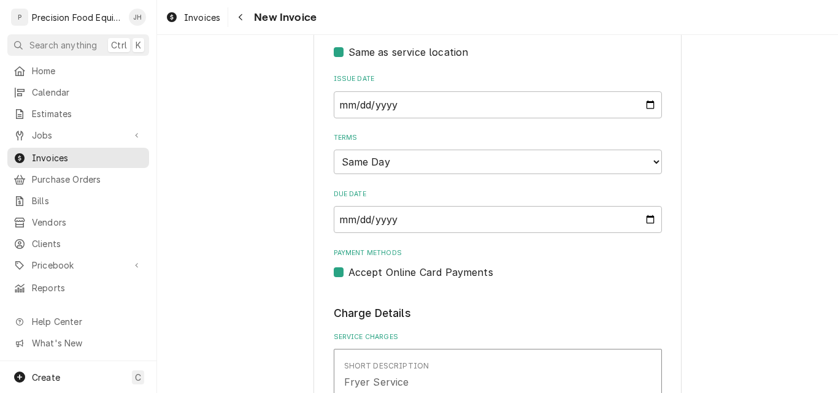
scroll to position [429, 0]
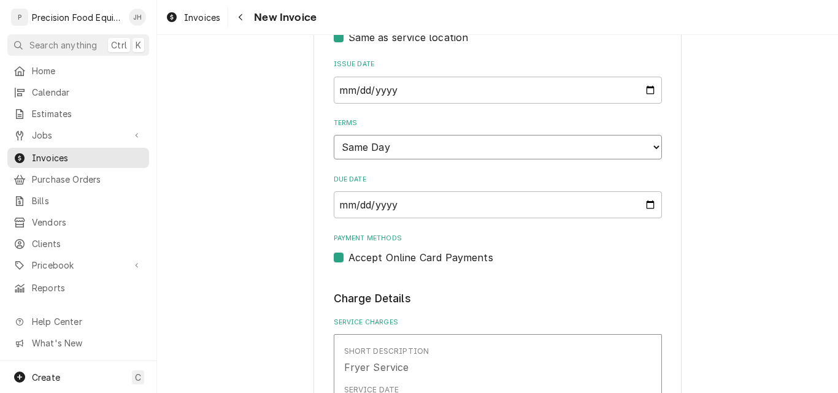
click at [469, 151] on select "Choose payment terms... Same Day Net 7 Net 14 Net 21 Net 30 Net 45 Net 60 Net 90" at bounding box center [498, 147] width 328 height 25
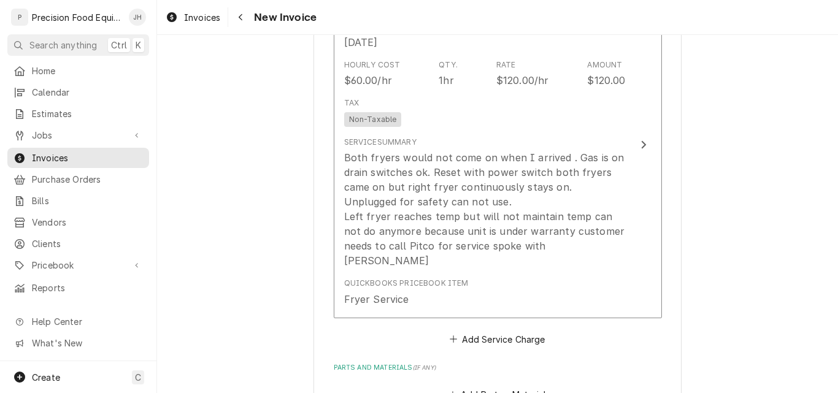
scroll to position [798, 0]
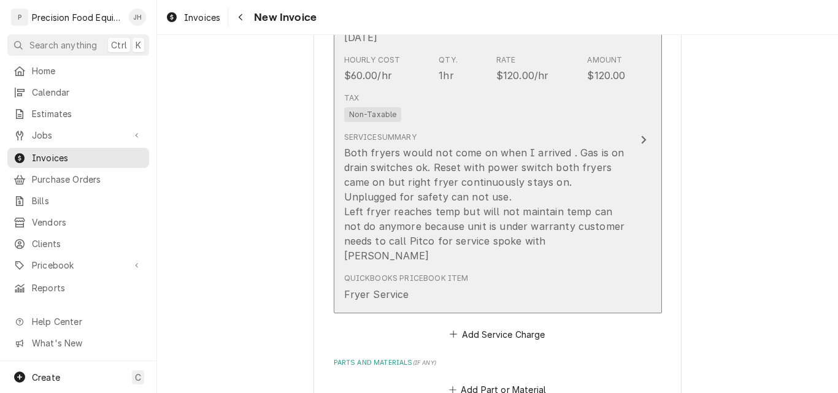
click at [491, 116] on div "Tax Non-Taxable" at bounding box center [485, 107] width 282 height 39
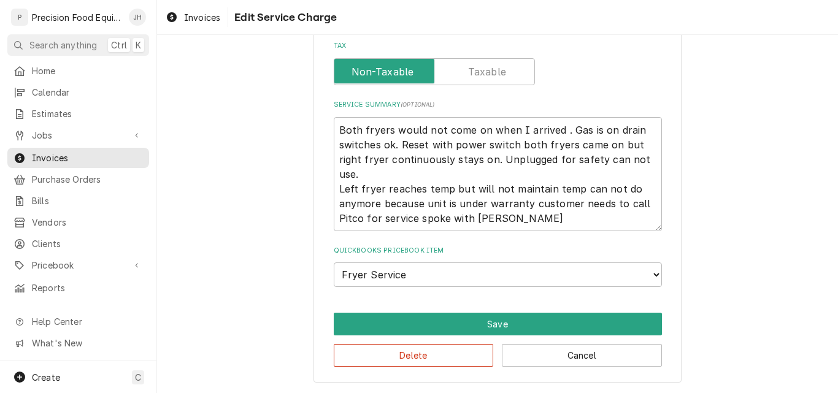
scroll to position [319, 0]
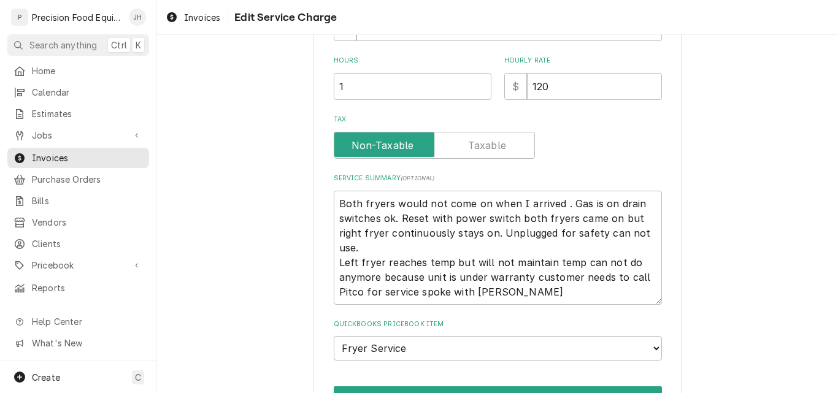
type textarea "x"
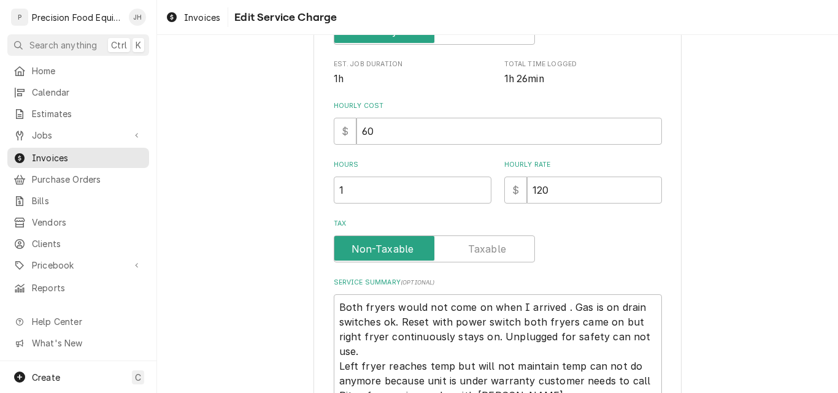
scroll to position [245, 0]
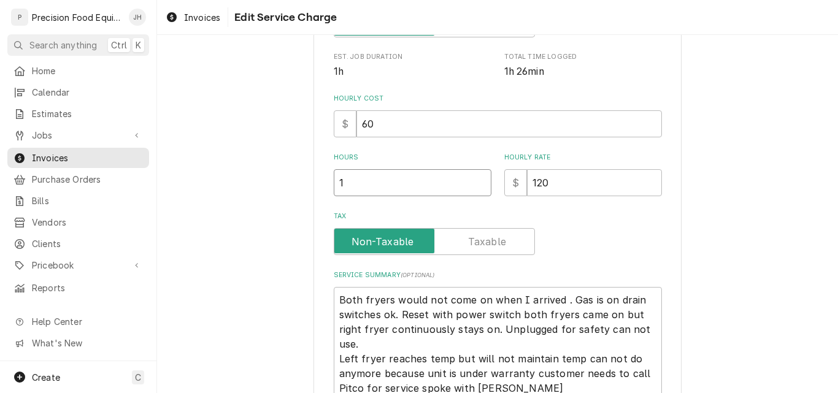
click at [387, 182] on input "1" at bounding box center [413, 182] width 158 height 27
type input "1.5"
type textarea "x"
type input "1.5"
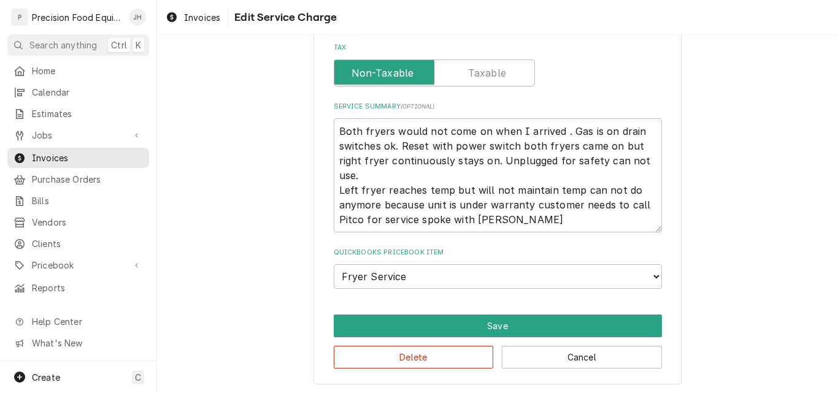
scroll to position [416, 0]
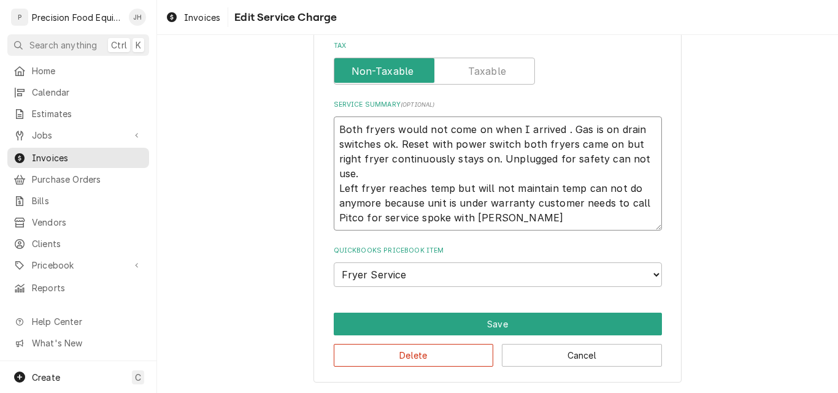
click at [603, 129] on textarea "Both fryers would not come on when I arrived . Gas is on drain switches ok. Res…" at bounding box center [498, 174] width 328 height 114
type textarea "Both fryers would not come on when I arrived . Gas is on, drain switches ok. Re…"
type textarea "x"
type textarea "Both fryers would not come on when I arrived . Gas is on, drain switches ok. Re…"
type textarea "x"
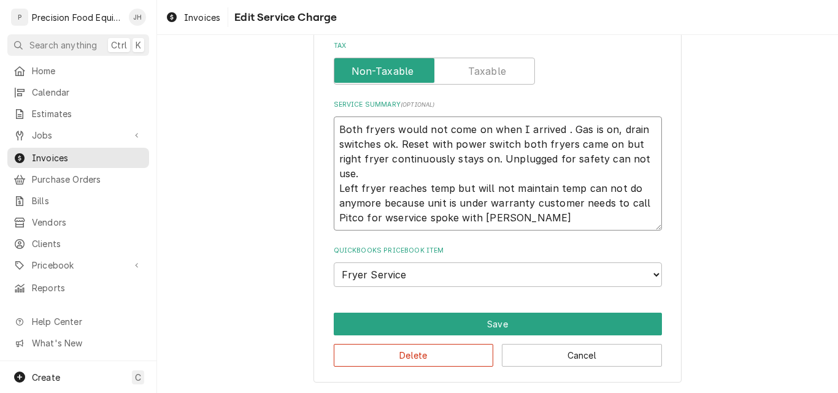
type textarea "Both fryers would not come on when I arrived . Gas is on, drain switches ok. Re…"
type textarea "x"
type textarea "Both fryers would not come on when I arrived . Gas is on, drain switches ok. Re…"
type textarea "x"
type textarea "Both fryers would not come on when I arrived . Gas is on, drain switches ok. Re…"
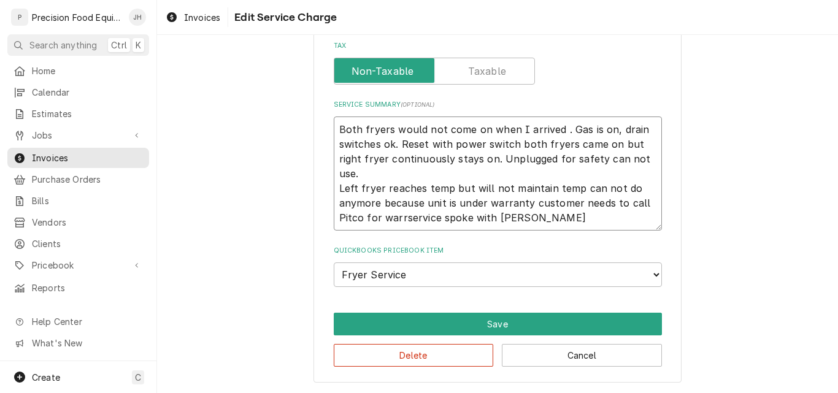
type textarea "x"
type textarea "Both fryers would not come on when I arrived . Gas is on, drain switches ok. Re…"
type textarea "x"
type textarea "Both fryers would not come on when I arrived . Gas is on, drain switches ok. Re…"
type textarea "x"
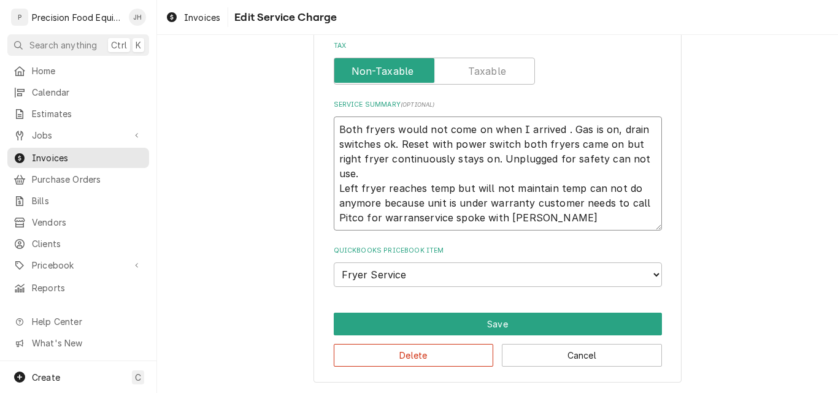
type textarea "Both fryers would not come on when I arrived . Gas is on, drain switches ok. Re…"
type textarea "x"
type textarea "Both fryers would not come on when I arrived . Gas is on, drain switches ok. Re…"
type textarea "x"
type textarea "Both fryers would not come on when I arrived . Gas is on, drain switches ok. Re…"
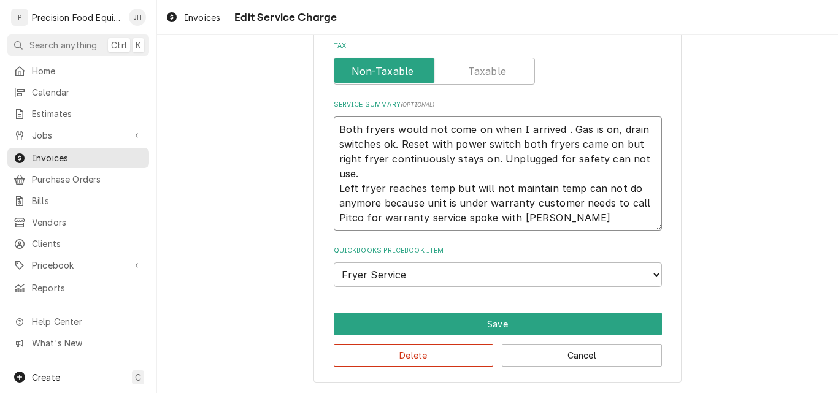
type textarea "x"
type textarea "Both fryers would not come on when I arrived . Gas is on, drain switches ok. Re…"
type textarea "x"
type textarea "Both fryers would not come on when I arrived . Gas is on, drain switches ok. Re…"
type textarea "x"
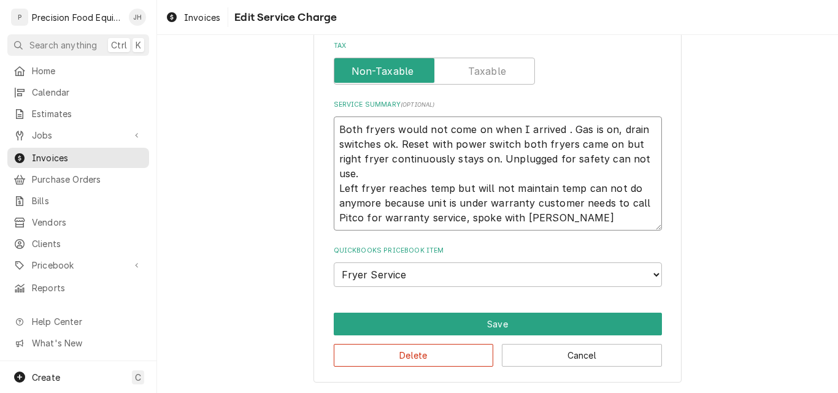
type textarea "Both fryers would not come on when I arrived . Gas is on, drain switches ok. Re…"
type textarea "x"
type textarea "Both fryers would not come on when I arrived . Gas is on, drain switches ok. Re…"
type textarea "x"
type textarea "Both fryers would not come on when I arrived . Gas is on, drain switches ok. Re…"
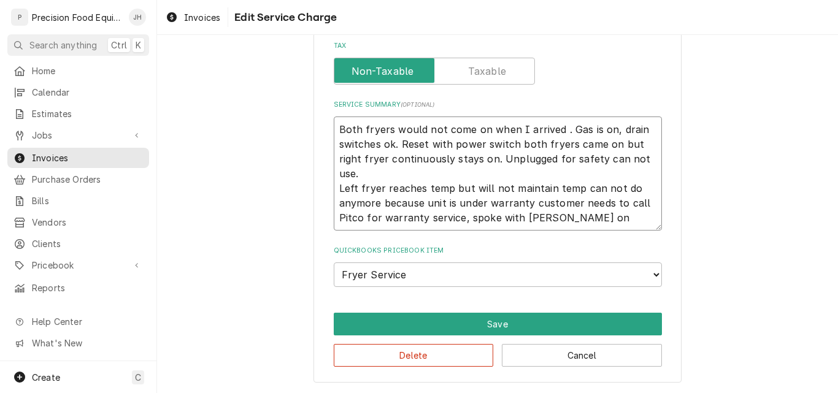
type textarea "x"
type textarea "Both fryers would not come on when I arrived . Gas is on, drain switches ok. Re…"
type textarea "x"
type textarea "Both fryers would not come on when I arrived . Gas is on, drain switches ok. Re…"
type textarea "x"
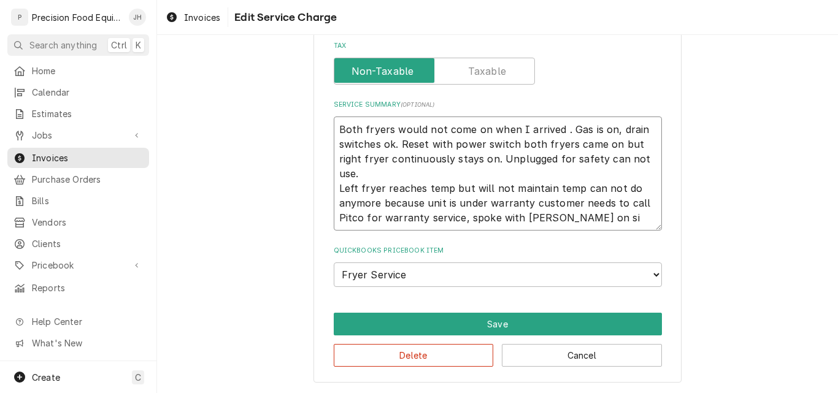
type textarea "Both fryers would not come on when I arrived . Gas is on, drain switches ok. Re…"
type textarea "x"
type textarea "Both fryers would not come on when I arrived . Gas is on, drain switches ok. Re…"
type textarea "x"
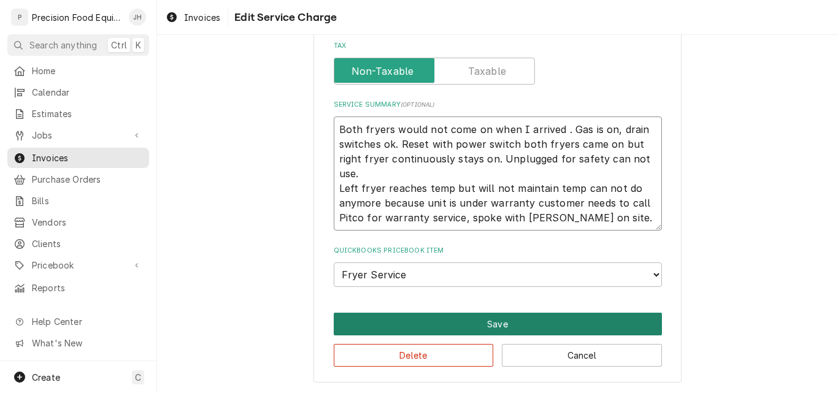
type textarea "Both fryers would not come on when I arrived . Gas is on, drain switches ok. Re…"
click at [491, 321] on button "Save" at bounding box center [498, 324] width 328 height 23
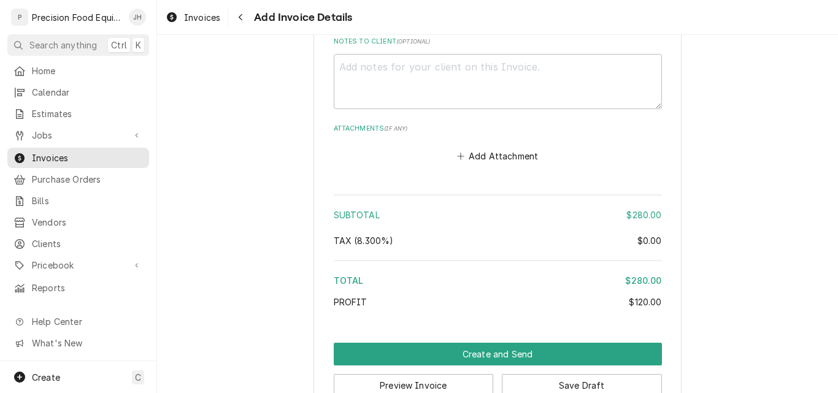
scroll to position [1581, 0]
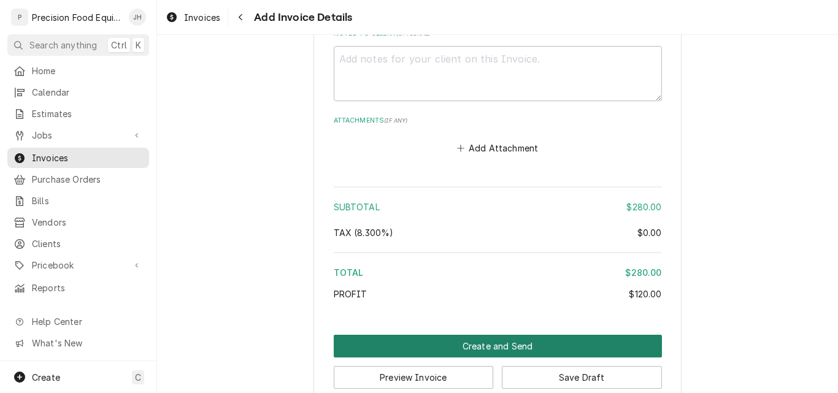
click at [497, 347] on button "Create and Send" at bounding box center [498, 346] width 328 height 23
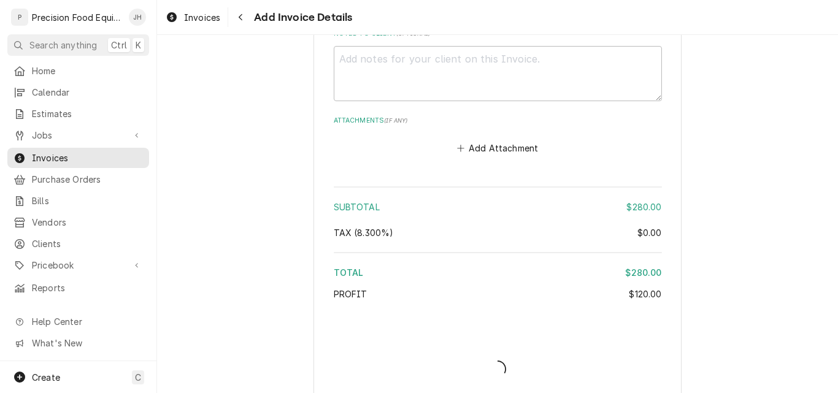
type textarea "x"
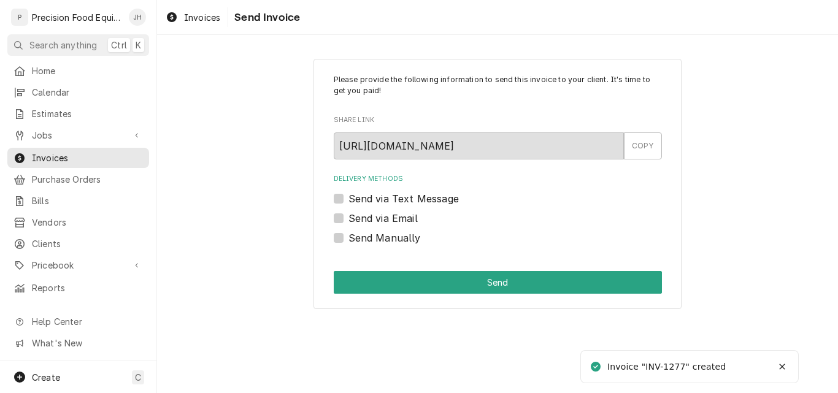
click at [396, 217] on label "Send via Email" at bounding box center [382, 218] width 69 height 15
click at [396, 217] on input "Send via Email" at bounding box center [512, 224] width 328 height 27
checkbox input "true"
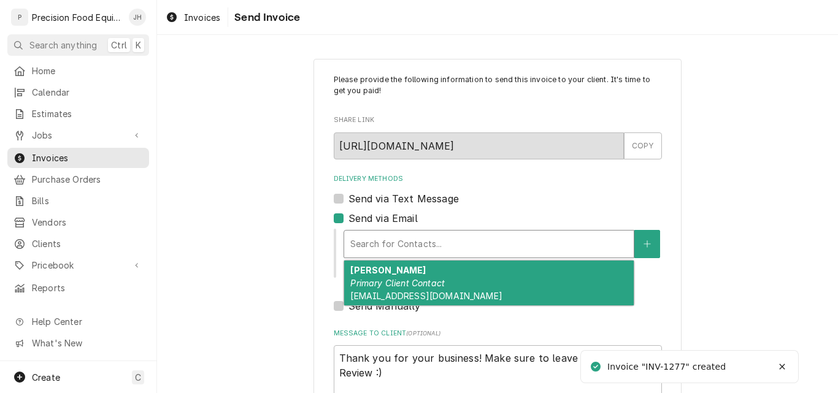
click at [379, 248] on div "Delivery Methods" at bounding box center [488, 244] width 277 height 22
click at [383, 286] on em "Primary Client Contact" at bounding box center [397, 283] width 94 height 10
type textarea "x"
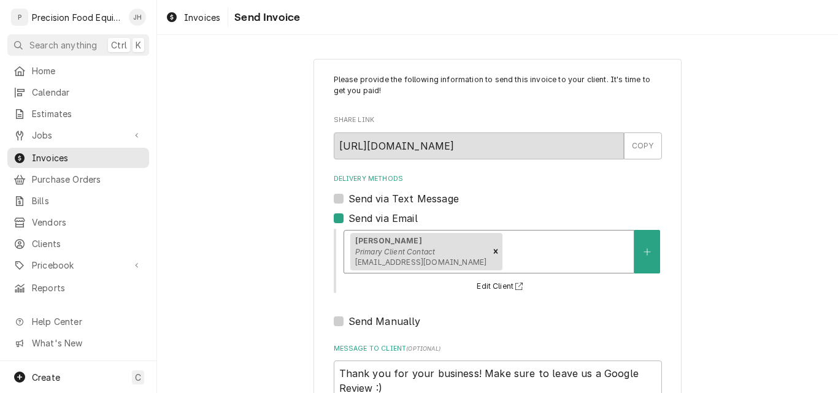
click at [381, 193] on label "Send via Text Message" at bounding box center [403, 198] width 110 height 15
click at [381, 193] on input "Send via Text Message" at bounding box center [512, 204] width 328 height 27
checkbox input "true"
type textarea "x"
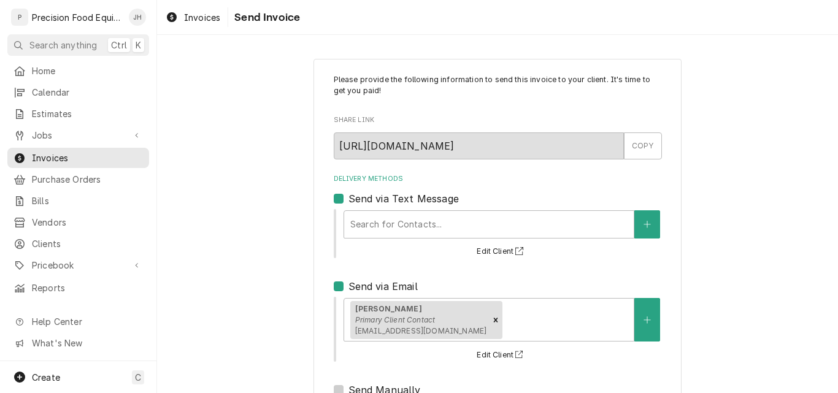
click at [381, 196] on label "Send via Text Message" at bounding box center [403, 198] width 110 height 15
click at [381, 196] on input "Send via Text Message" at bounding box center [512, 204] width 328 height 27
checkbox input "false"
type textarea "x"
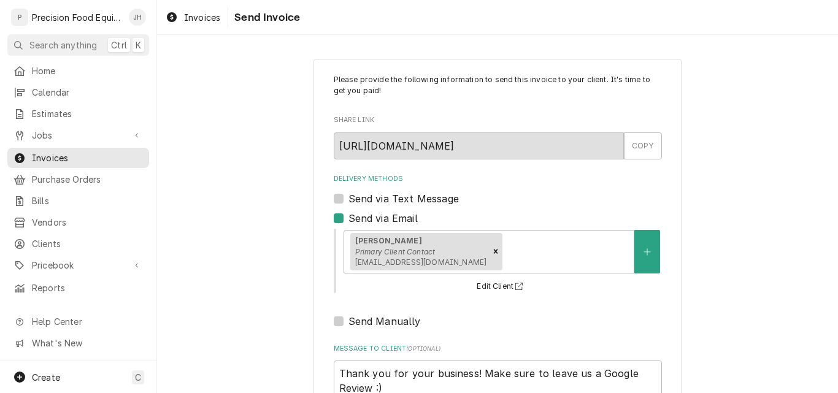
click at [381, 196] on label "Send via Text Message" at bounding box center [403, 198] width 110 height 15
click at [381, 196] on input "Send via Text Message" at bounding box center [512, 204] width 328 height 27
checkbox input "true"
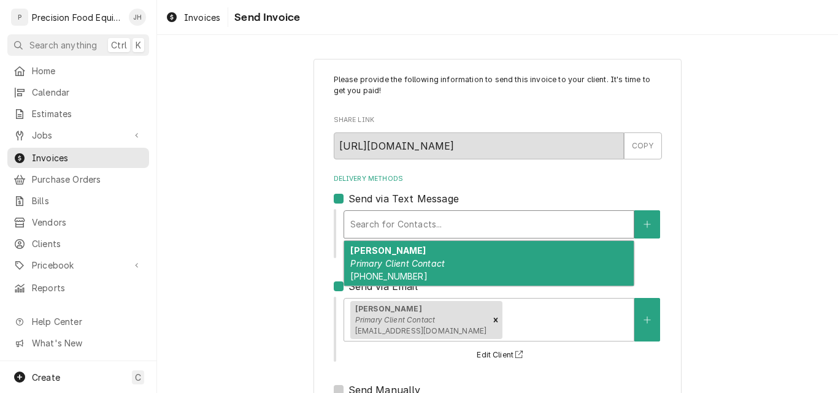
click at [388, 221] on div "Delivery Methods" at bounding box center [488, 225] width 277 height 22
click at [383, 264] on em "Primary Client Contact" at bounding box center [397, 263] width 94 height 10
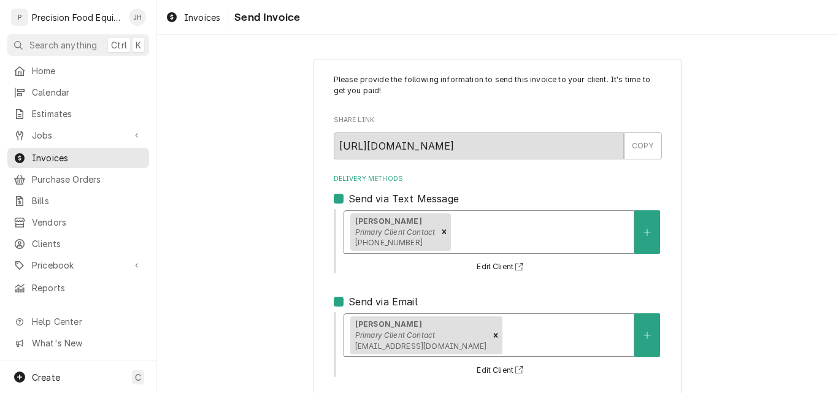
scroll to position [182, 0]
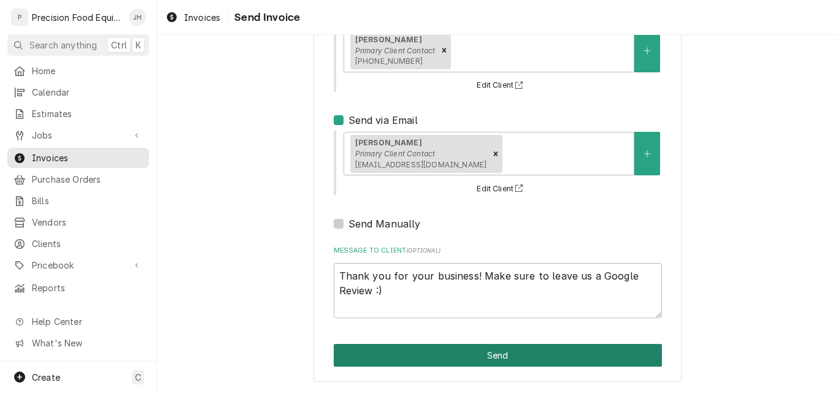
click at [487, 354] on button "Send" at bounding box center [498, 355] width 328 height 23
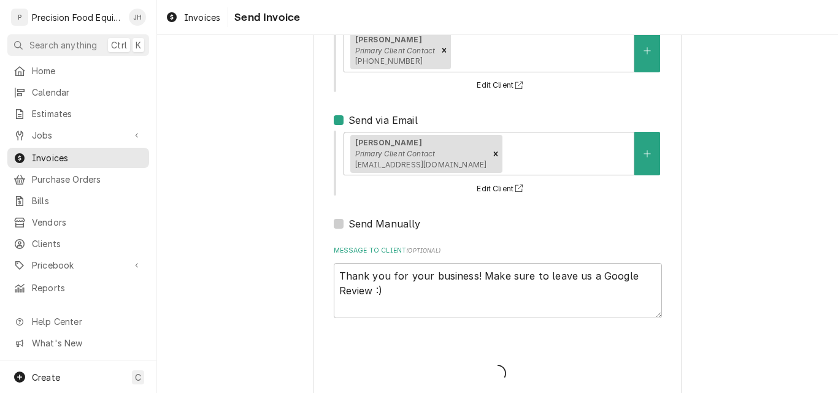
type textarea "x"
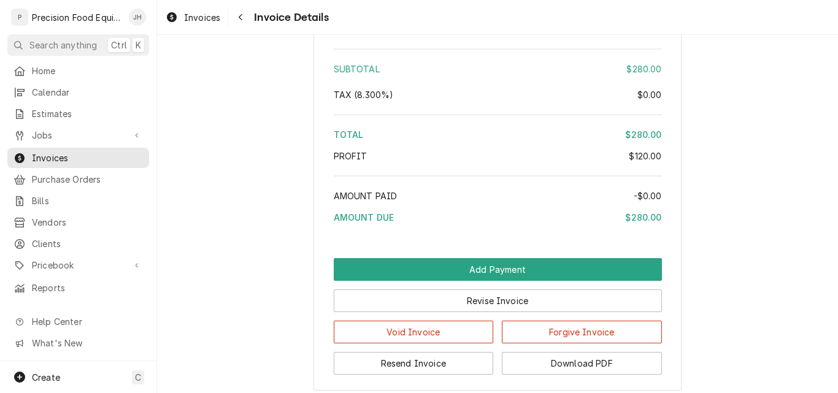
scroll to position [1350, 0]
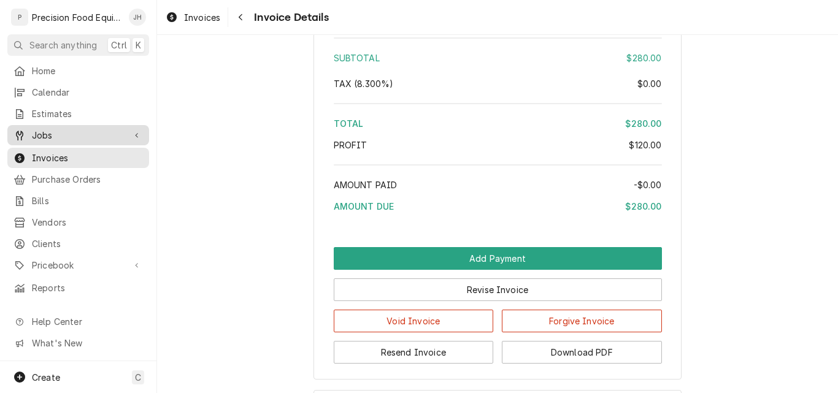
click at [62, 134] on span "Jobs" at bounding box center [78, 135] width 93 height 13
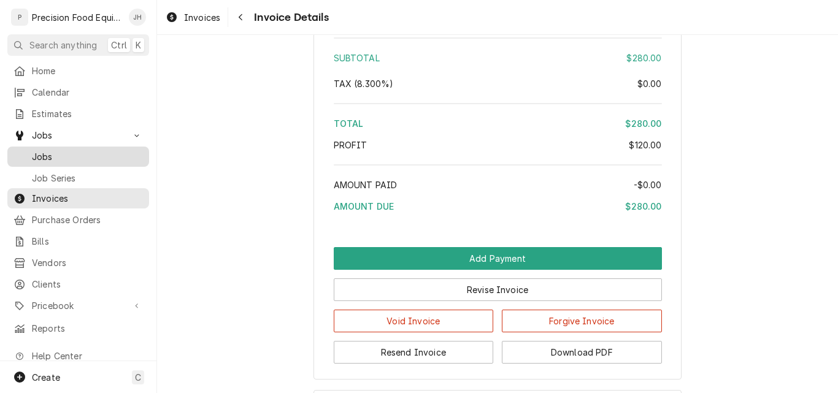
click at [62, 150] on span "Jobs" at bounding box center [87, 156] width 111 height 13
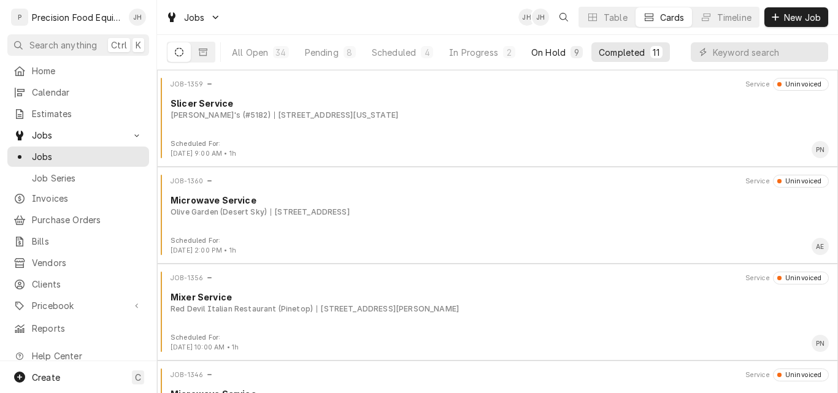
click at [556, 55] on div "On Hold" at bounding box center [548, 52] width 34 height 13
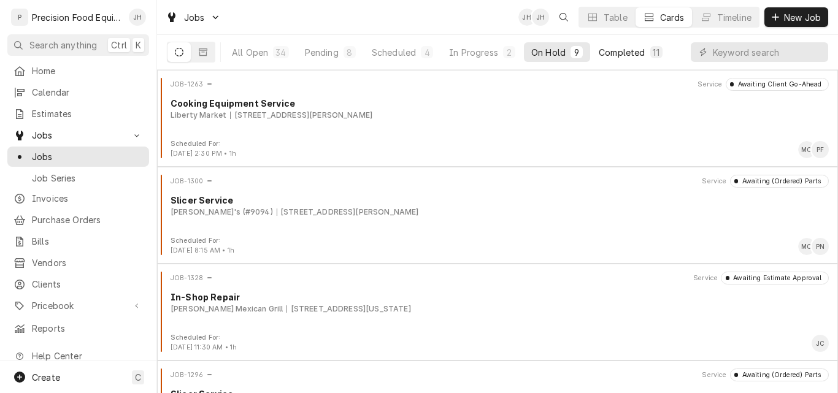
click at [620, 52] on div "Completed" at bounding box center [622, 52] width 46 height 13
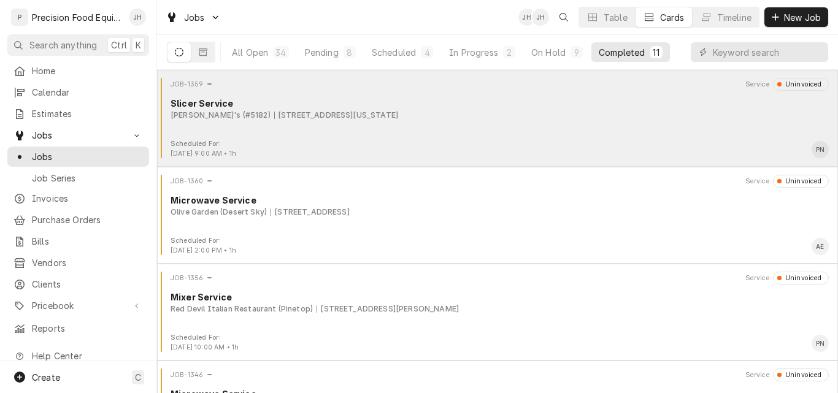
click at [486, 133] on div "JOB-1359 Service Uninvoiced Slicer Service Arby's (#5182) [STREET_ADDRESS][US_S…" at bounding box center [497, 108] width 671 height 61
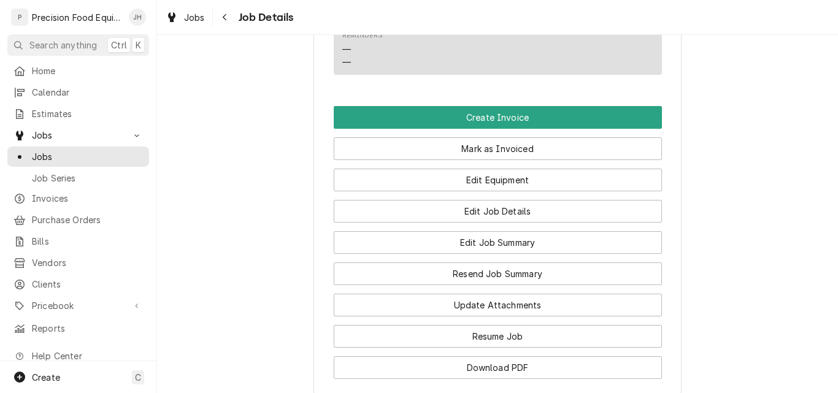
scroll to position [736, 0]
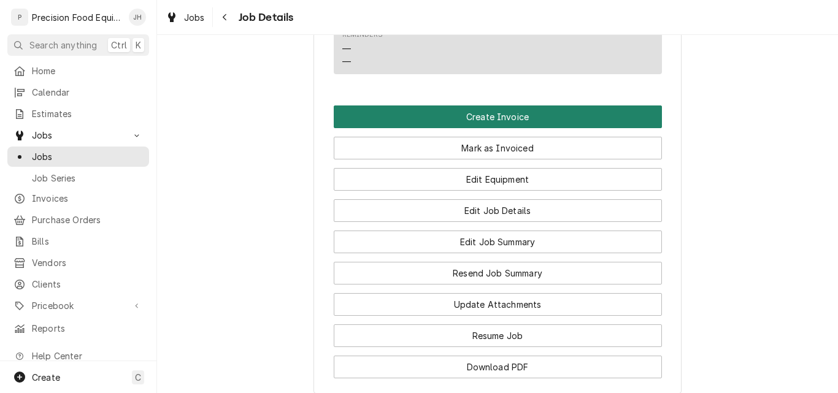
click at [507, 128] on button "Create Invoice" at bounding box center [498, 117] width 328 height 23
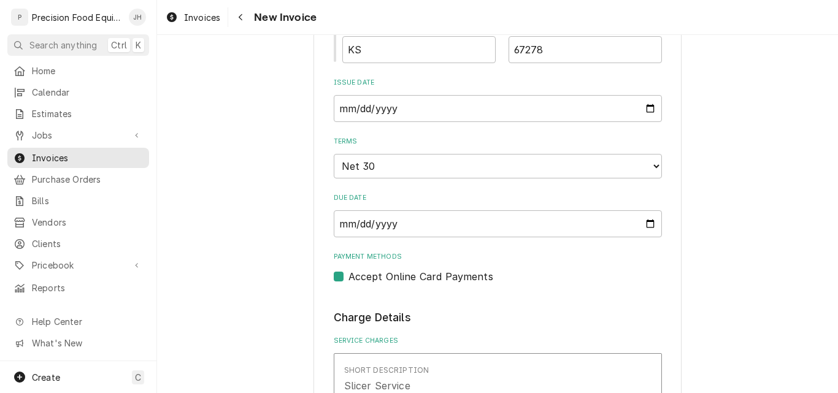
scroll to position [920, 0]
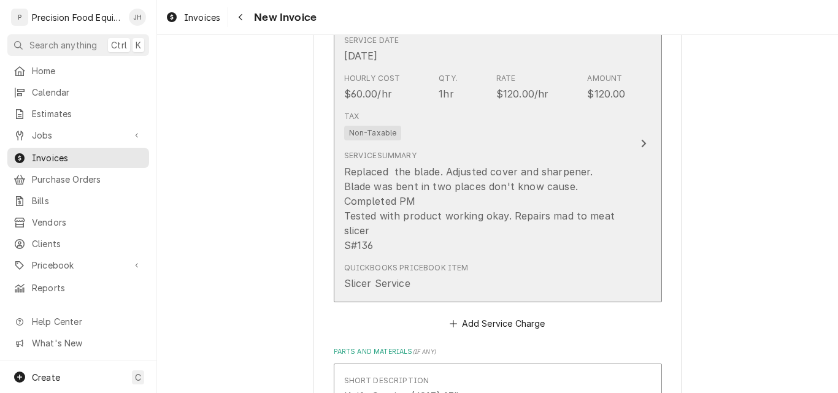
click at [503, 148] on div "Service Summary Replaced the blade. Adjusted cover and sharpener. Blade was ben…" at bounding box center [485, 201] width 282 height 112
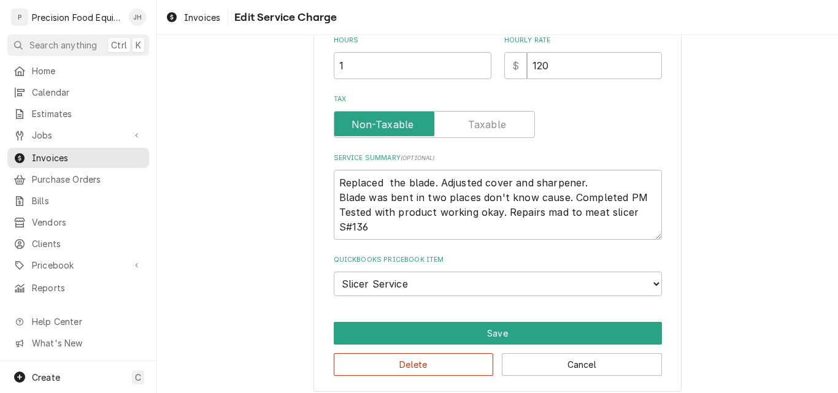
scroll to position [368, 0]
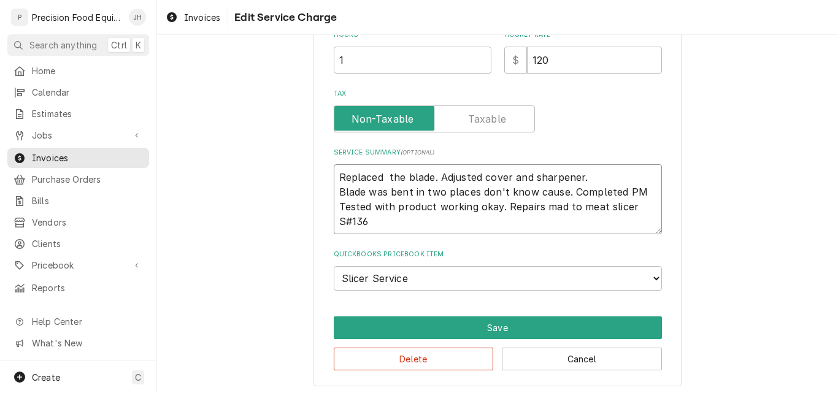
click at [380, 176] on textarea "Replaced the blade. Adjusted cover and sharpener. Blade was bent in two places …" at bounding box center [498, 199] width 328 height 70
type textarea "x"
type textarea "Replaced the blade. Adjusted cover and sharpener. Blade was bent in two places …"
type textarea "x"
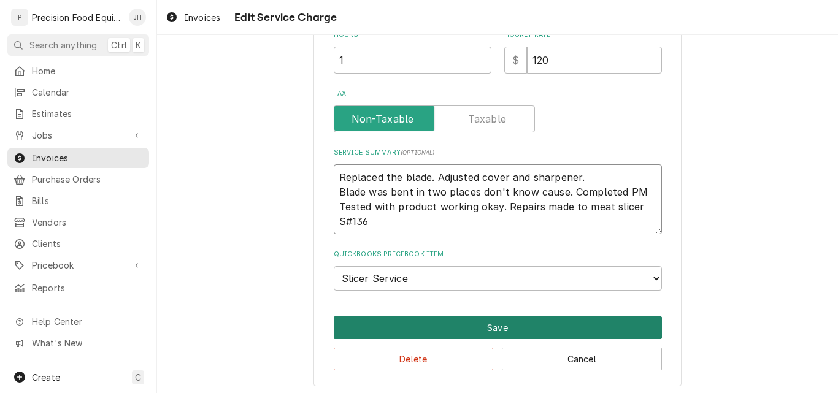
type textarea "Replaced the blade. Adjusted cover and sharpener. Blade was bent in two places …"
click at [491, 331] on button "Save" at bounding box center [498, 328] width 328 height 23
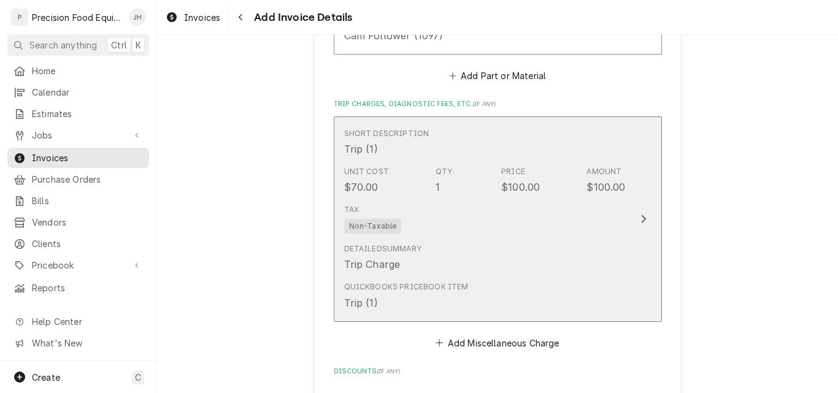
scroll to position [2149, 0]
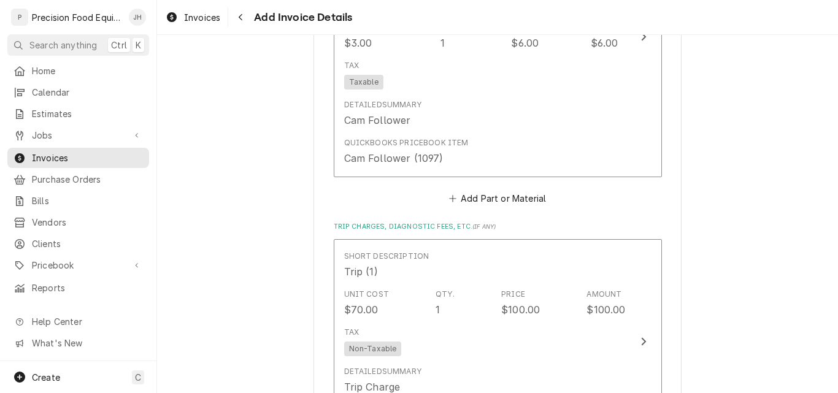
drag, startPoint x: 480, startPoint y: 302, endPoint x: 695, endPoint y: 225, distance: 228.8
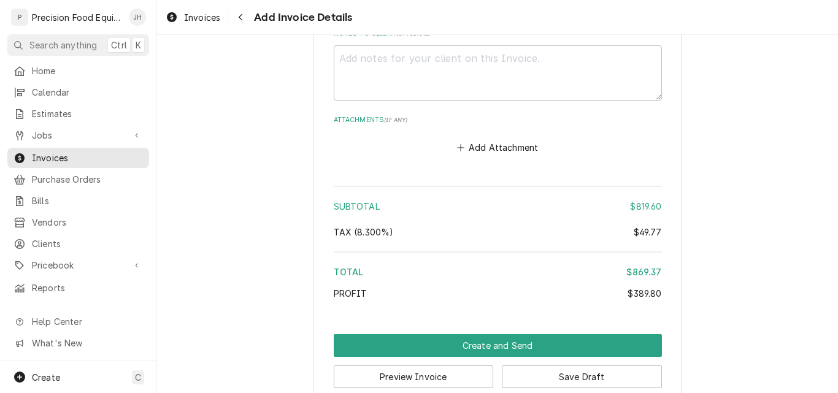
scroll to position [2762, 0]
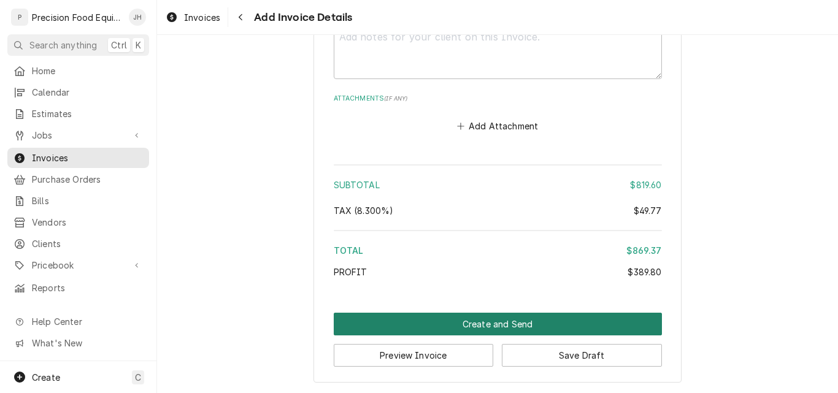
click at [503, 318] on button "Create and Send" at bounding box center [498, 324] width 328 height 23
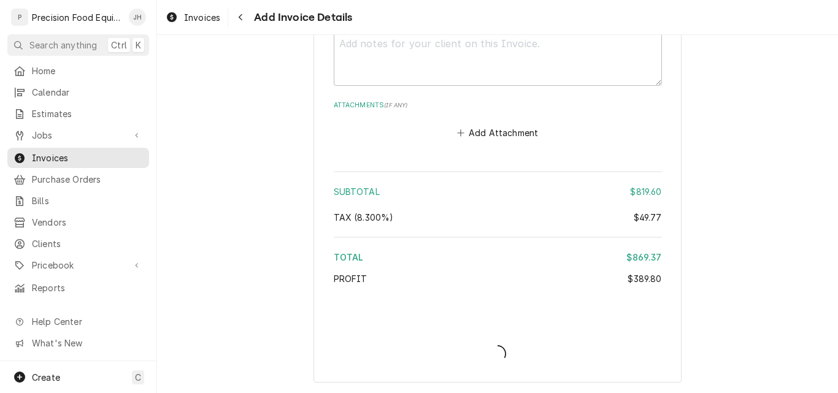
type textarea "x"
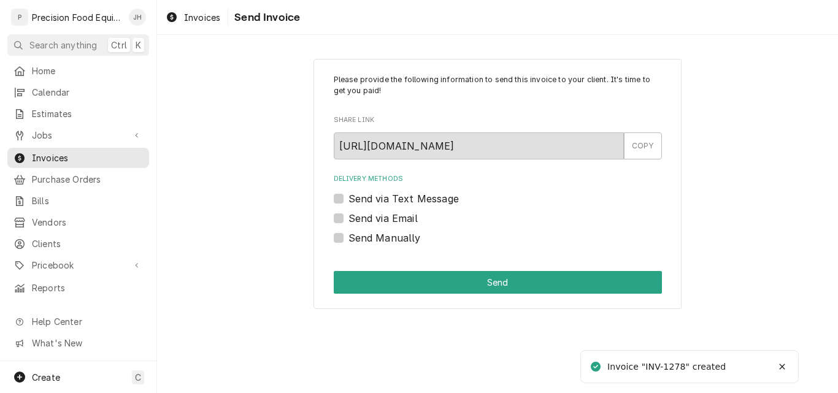
click at [375, 199] on label "Send via Text Message" at bounding box center [403, 198] width 110 height 15
click at [375, 199] on input "Send via Text Message" at bounding box center [512, 204] width 328 height 27
checkbox input "true"
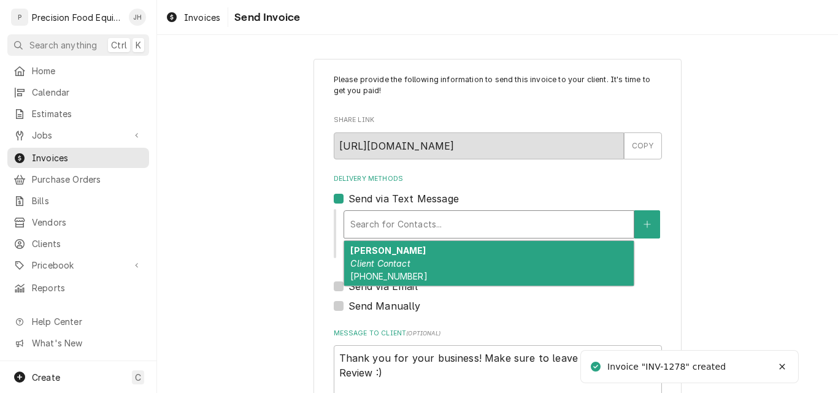
type textarea "x"
click at [360, 222] on div "Delivery Methods" at bounding box center [488, 225] width 277 height 22
click at [348, 199] on label "Send via Text Message" at bounding box center [403, 198] width 110 height 15
click at [348, 199] on input "Send via Text Message" at bounding box center [512, 204] width 328 height 27
checkbox input "false"
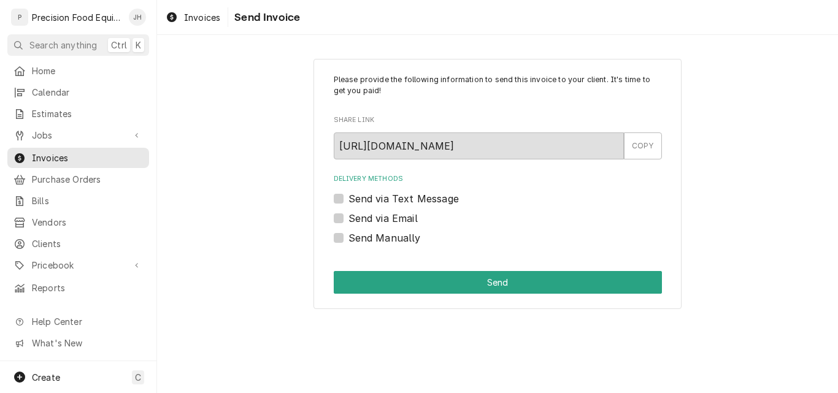
click at [361, 237] on label "Send Manually" at bounding box center [384, 238] width 72 height 15
click at [361, 237] on input "Send Manually" at bounding box center [512, 244] width 328 height 27
checkbox input "true"
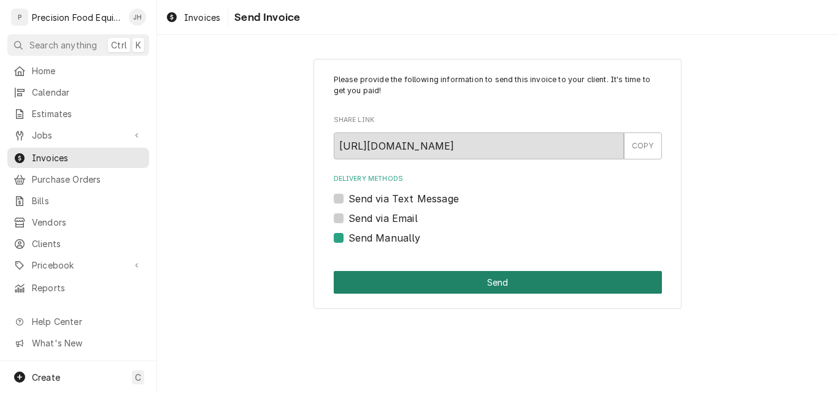
click at [472, 280] on button "Send" at bounding box center [498, 282] width 328 height 23
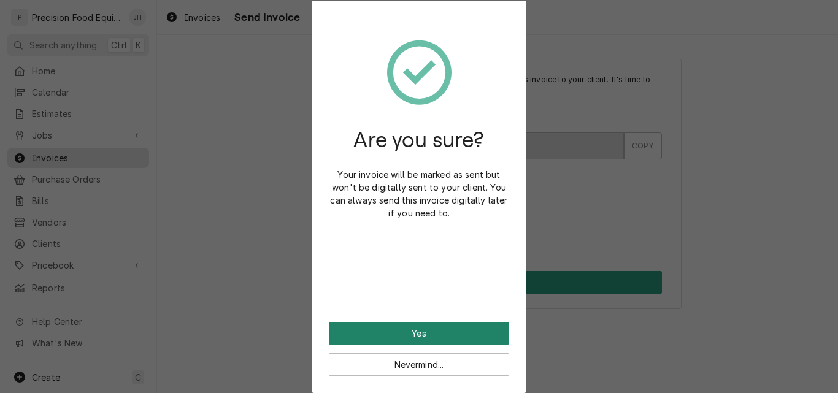
click at [399, 334] on button "Yes" at bounding box center [419, 333] width 180 height 23
